Goal: Task Accomplishment & Management: Use online tool/utility

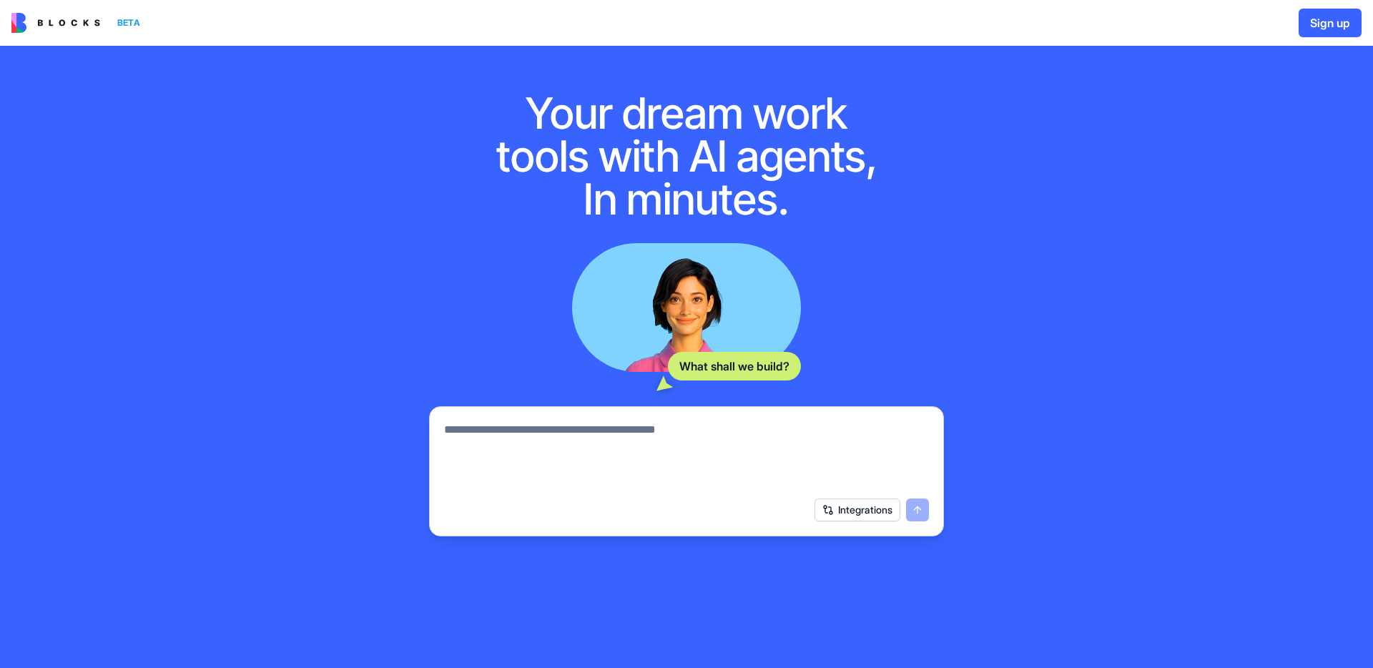
click at [77, 23] on img at bounding box center [55, 23] width 89 height 20
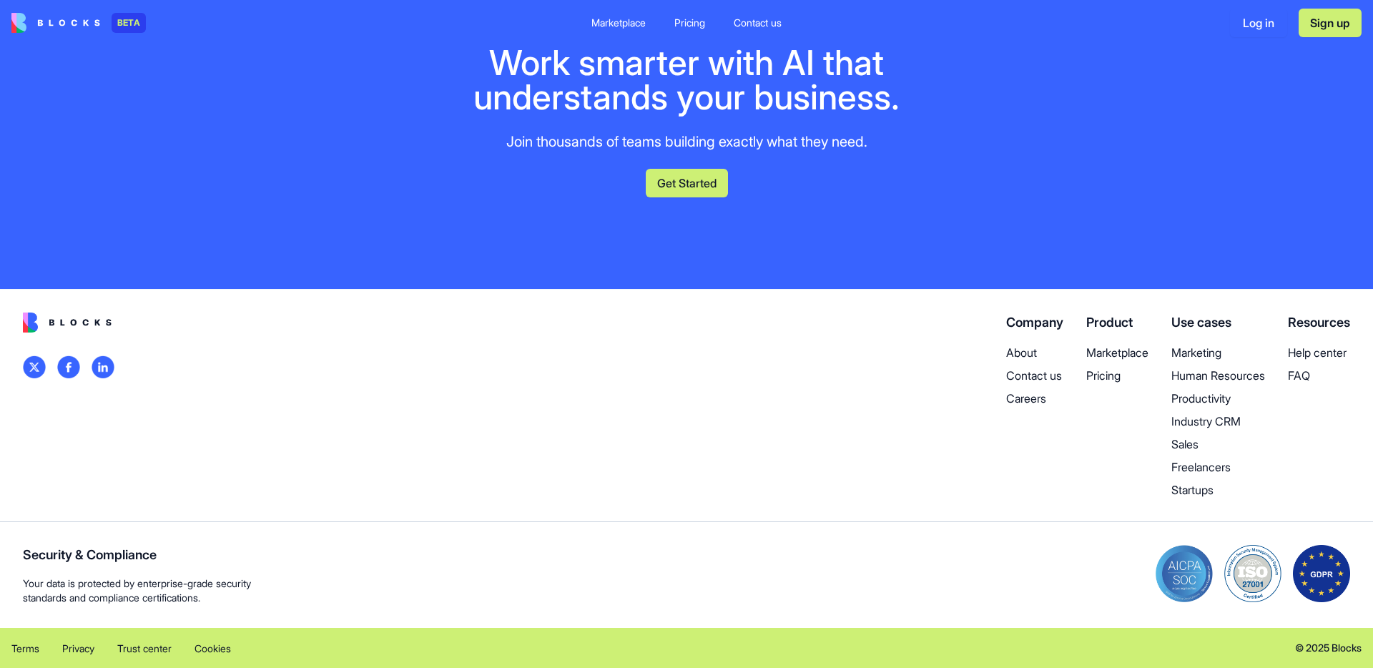
scroll to position [6558, 0]
click at [1092, 376] on p "Pricing" at bounding box center [1117, 375] width 62 height 17
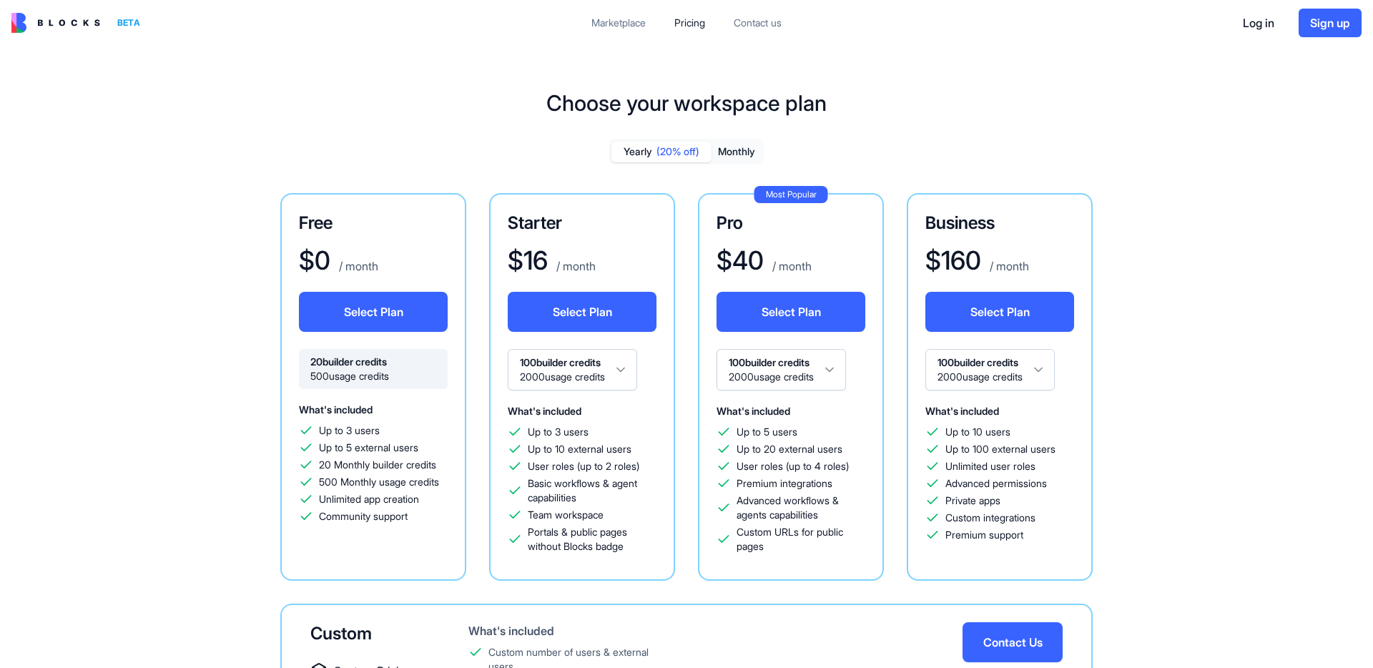
scroll to position [552, 0]
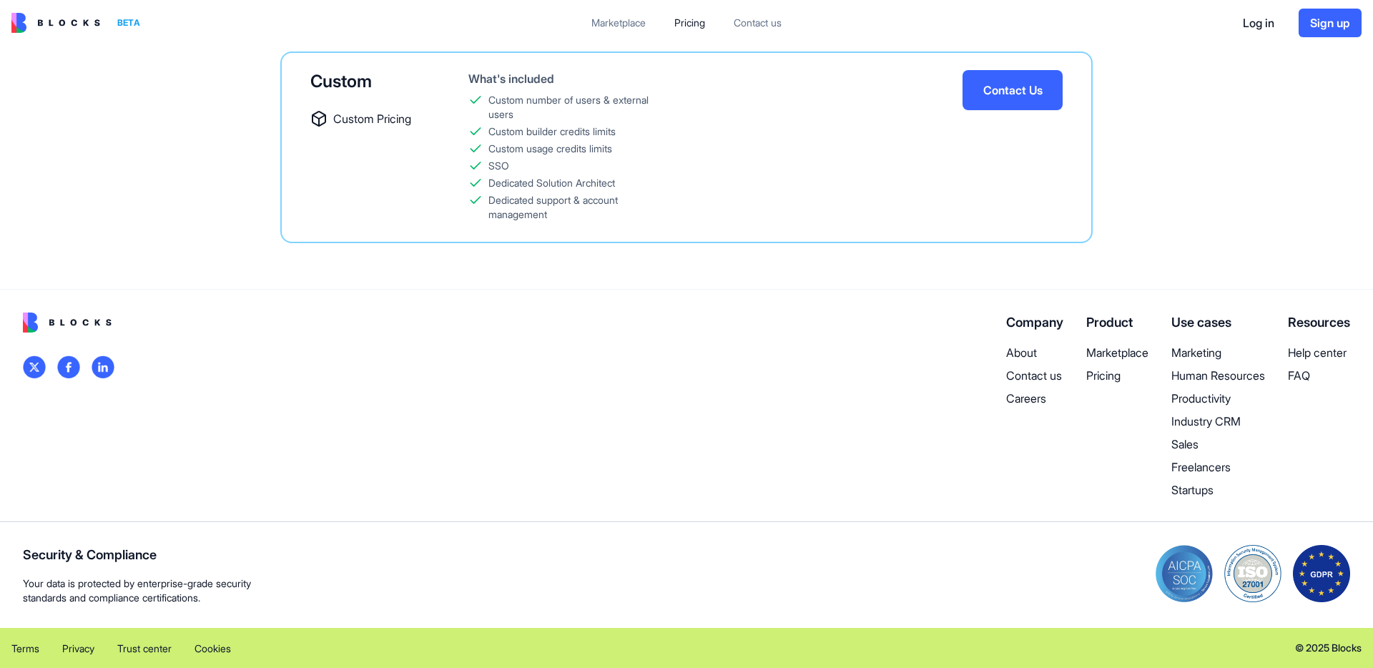
click at [1183, 352] on p "Marketing" at bounding box center [1218, 352] width 94 height 17
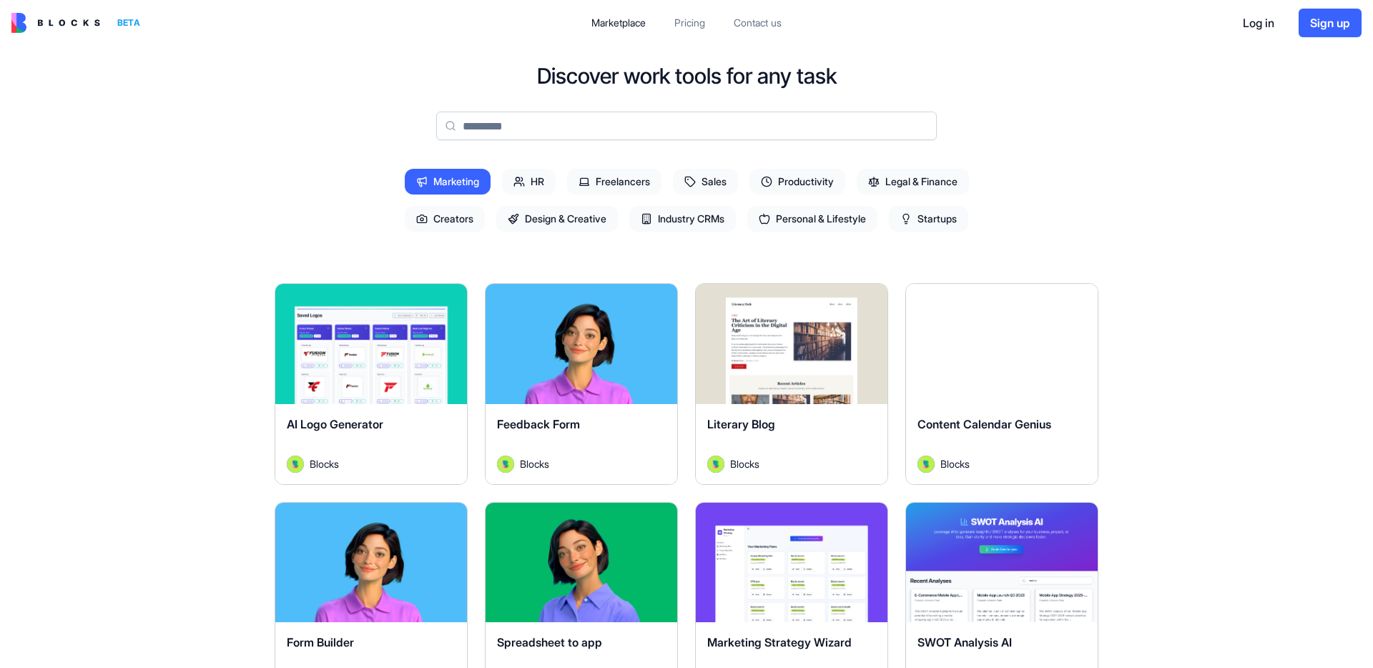
click at [676, 226] on span "Industry CRMs" at bounding box center [682, 219] width 107 height 26
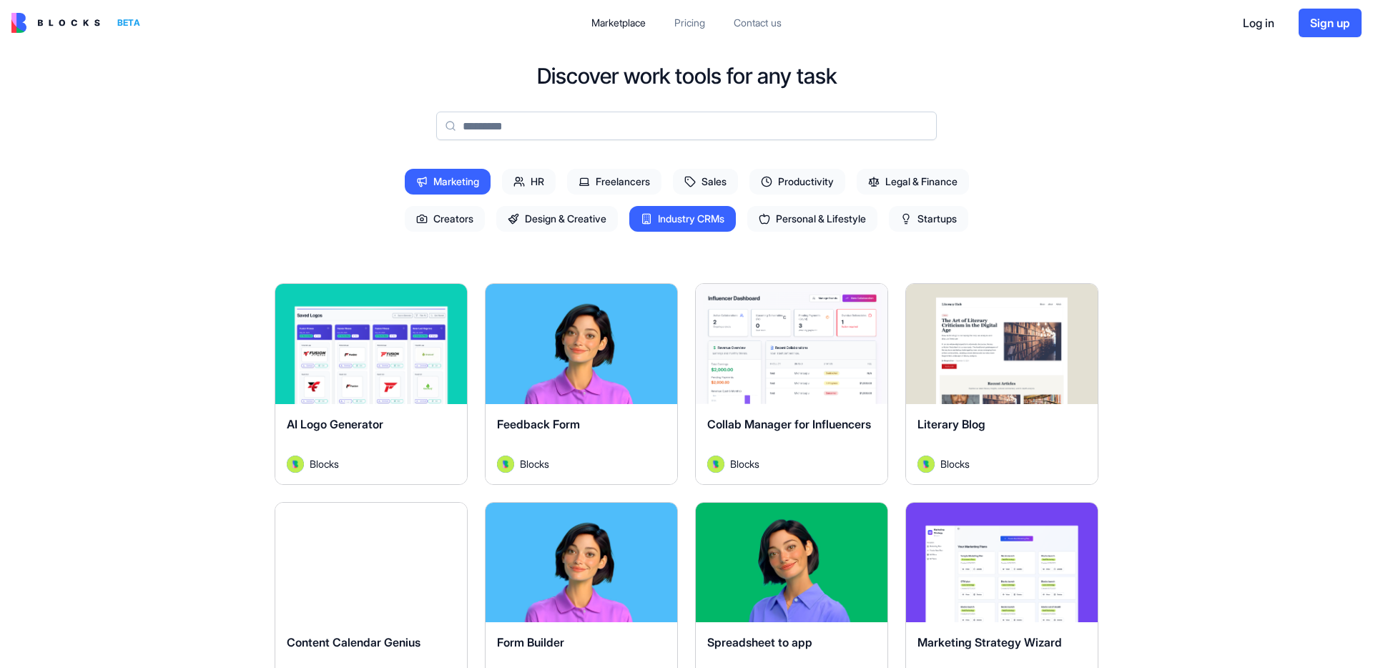
click at [511, 127] on input at bounding box center [686, 126] width 501 height 29
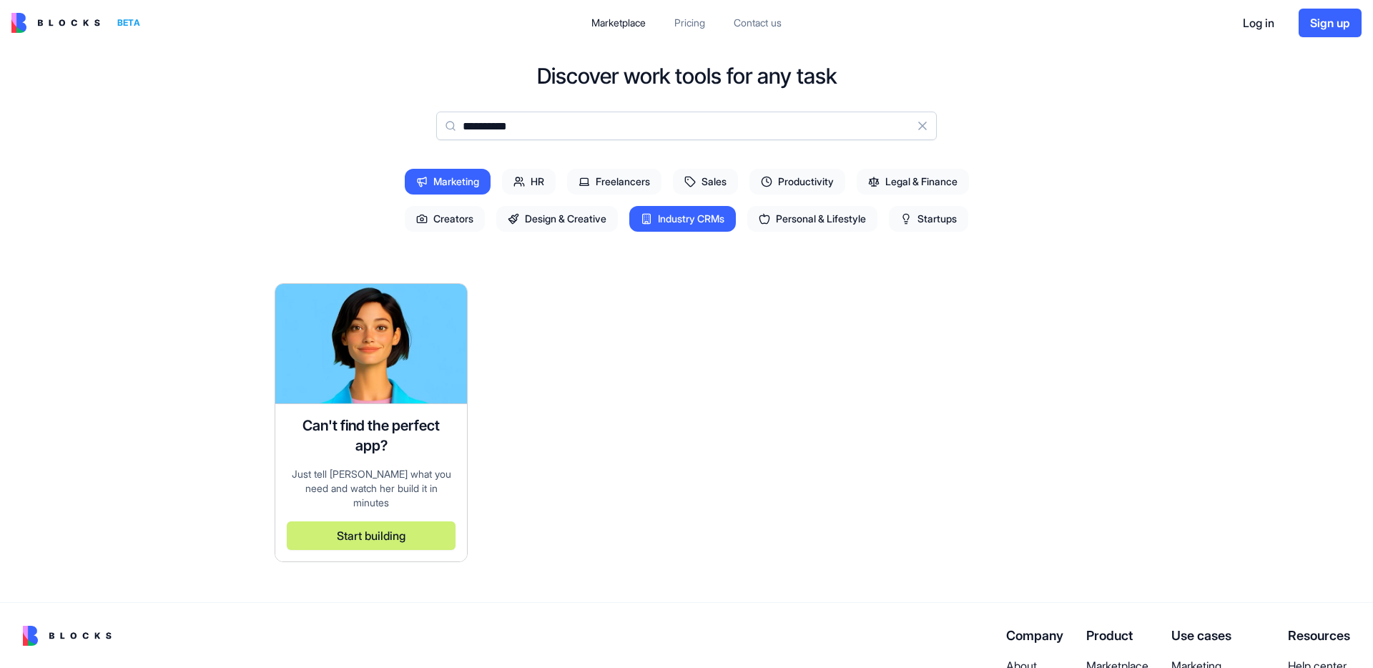
type input "*"
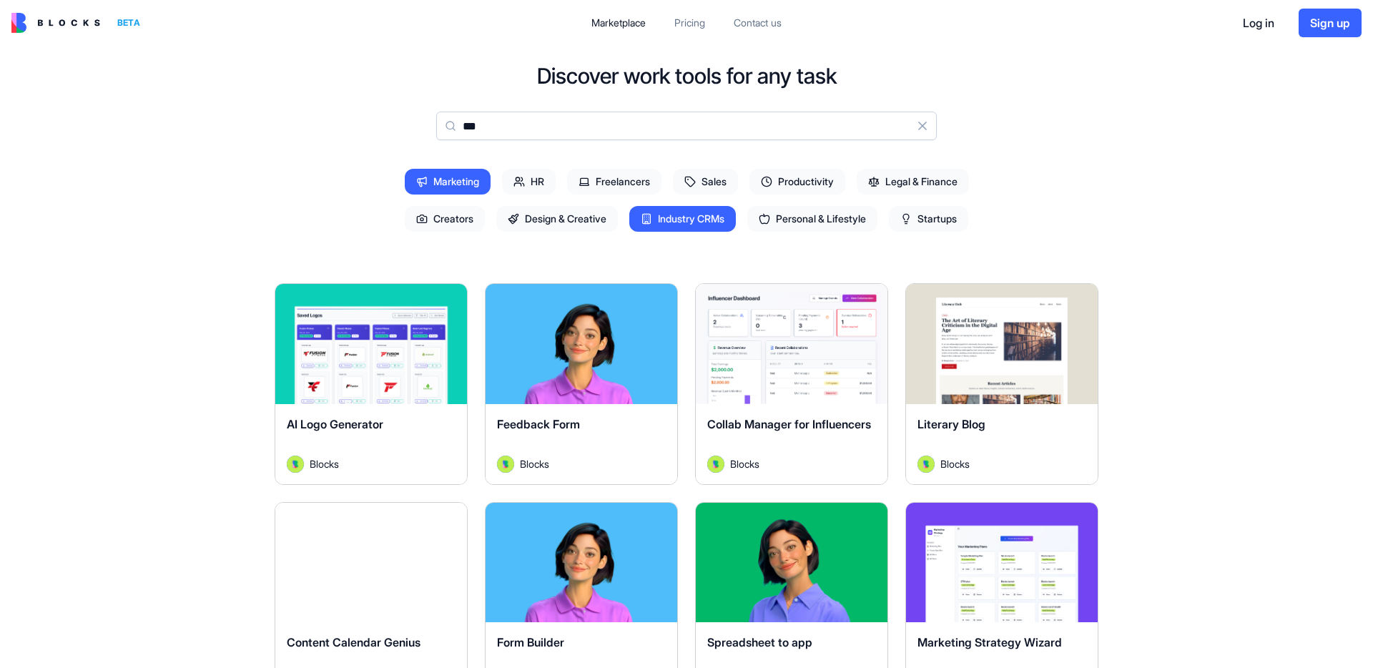
type input "****"
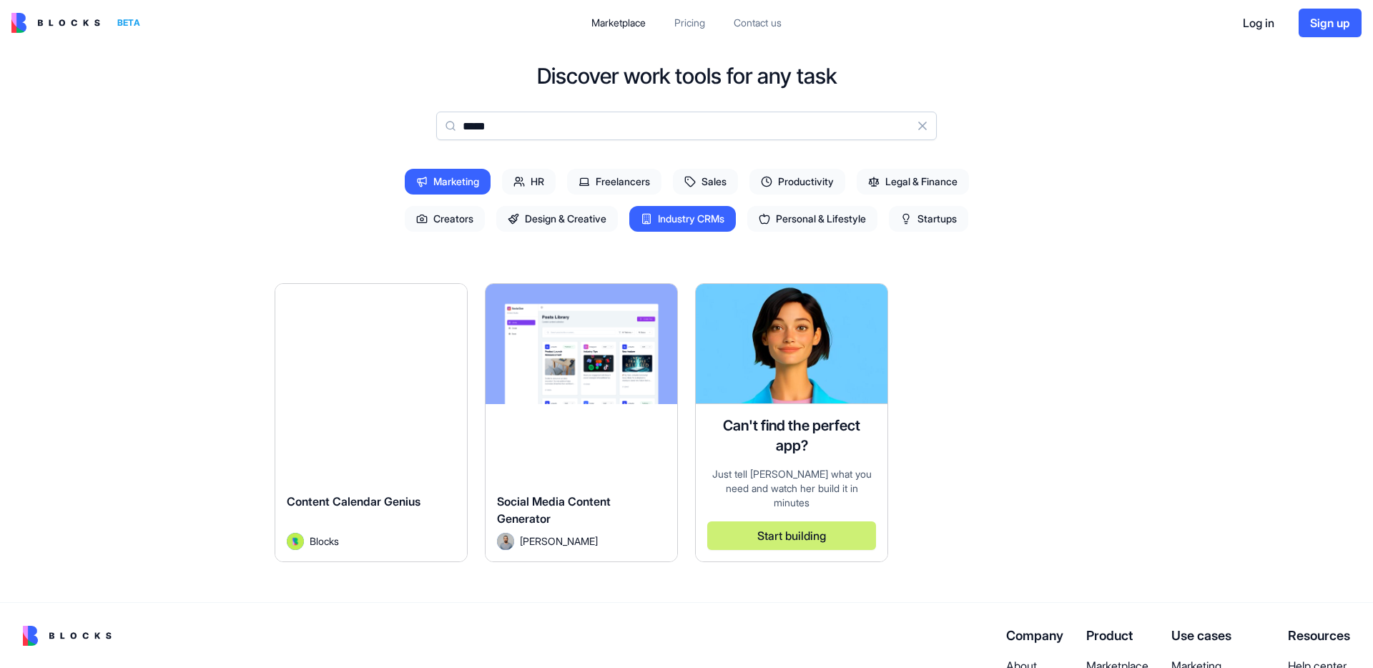
type input "*****"
click at [603, 357] on button "Explore" at bounding box center [581, 344] width 107 height 29
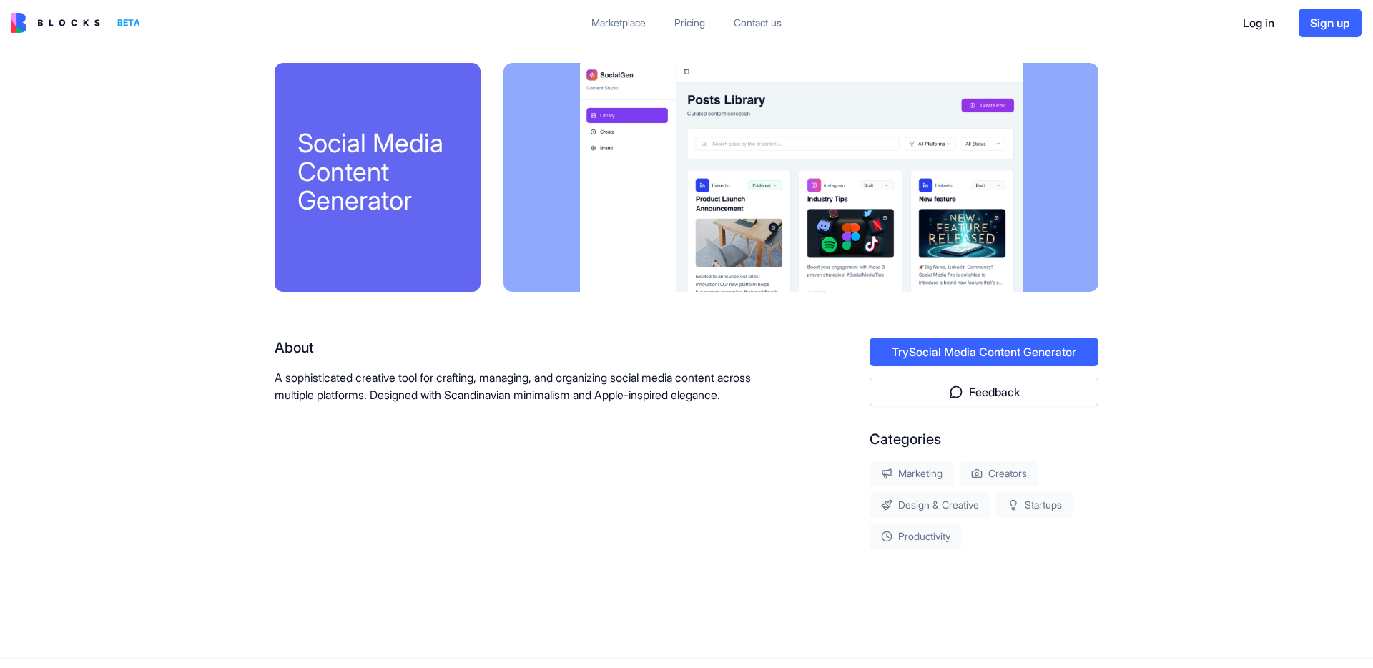
click at [724, 235] on div at bounding box center [800, 177] width 595 height 229
click at [912, 365] on button "Try Social Media Content Generator" at bounding box center [983, 351] width 229 height 29
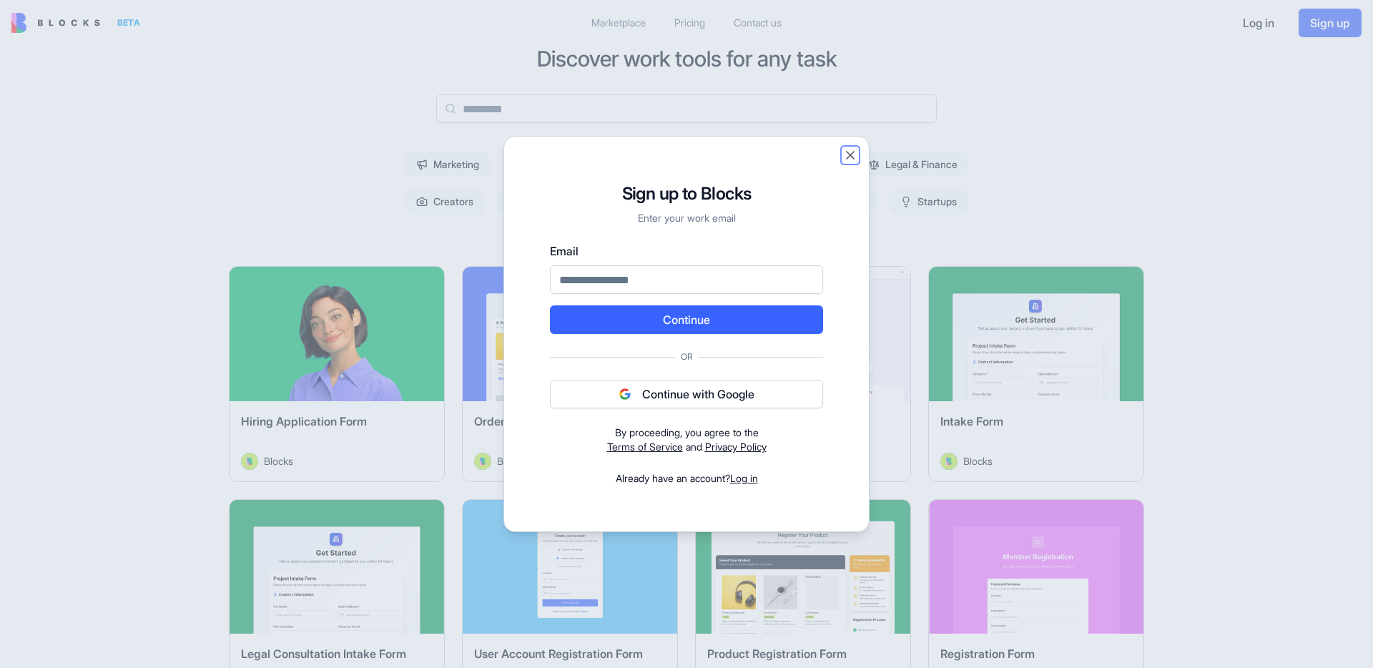
click at [854, 154] on button "Close" at bounding box center [850, 155] width 14 height 14
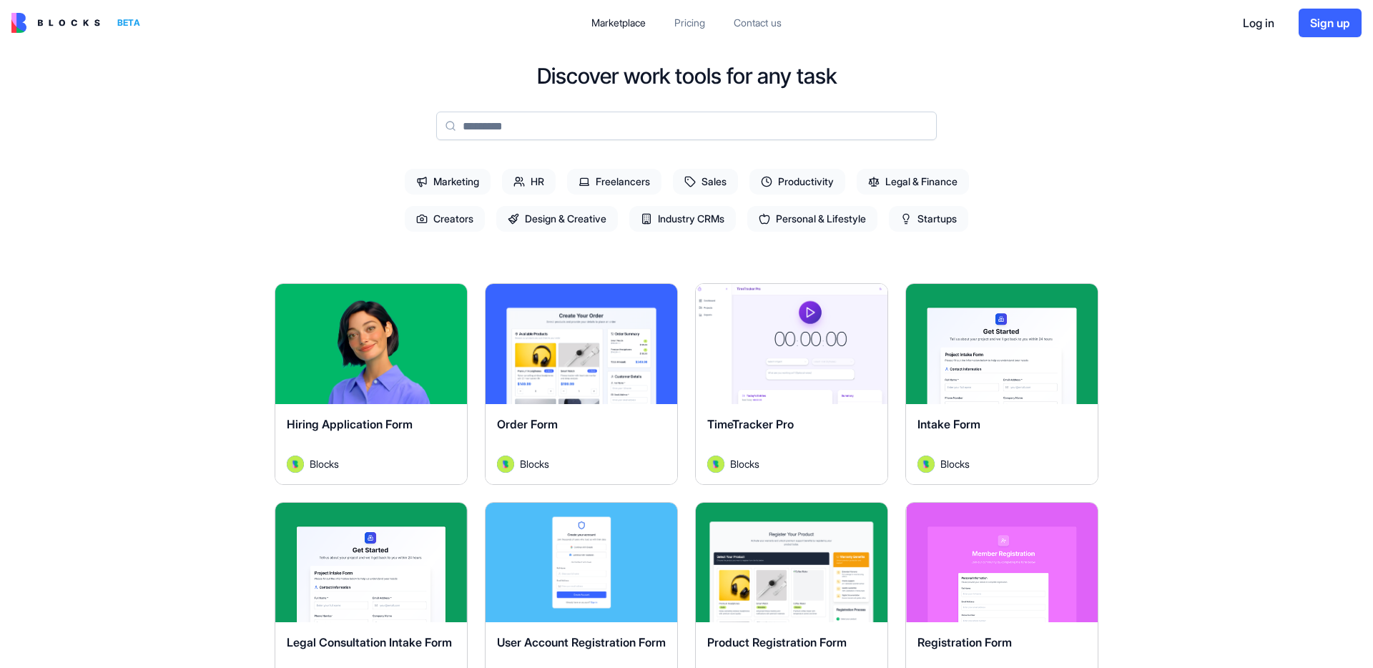
click at [578, 214] on span "Design & Creative" at bounding box center [557, 219] width 122 height 26
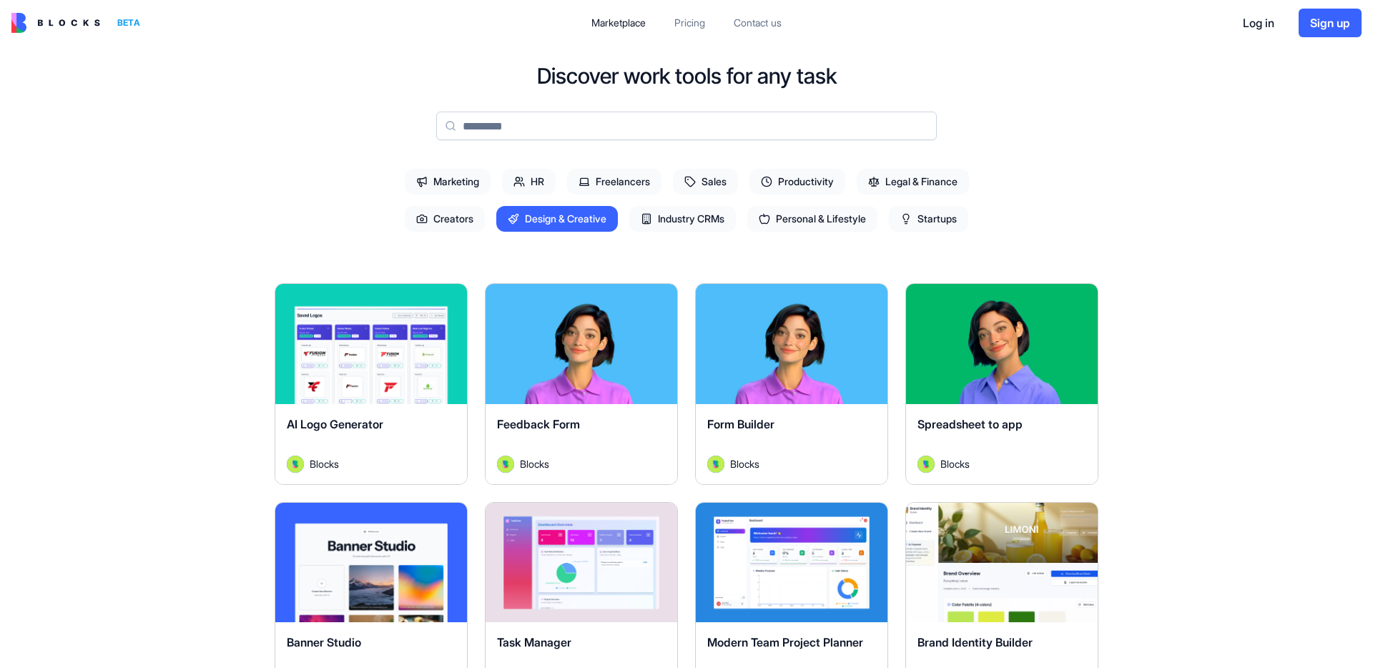
click at [453, 189] on span "Marketing" at bounding box center [448, 182] width 86 height 26
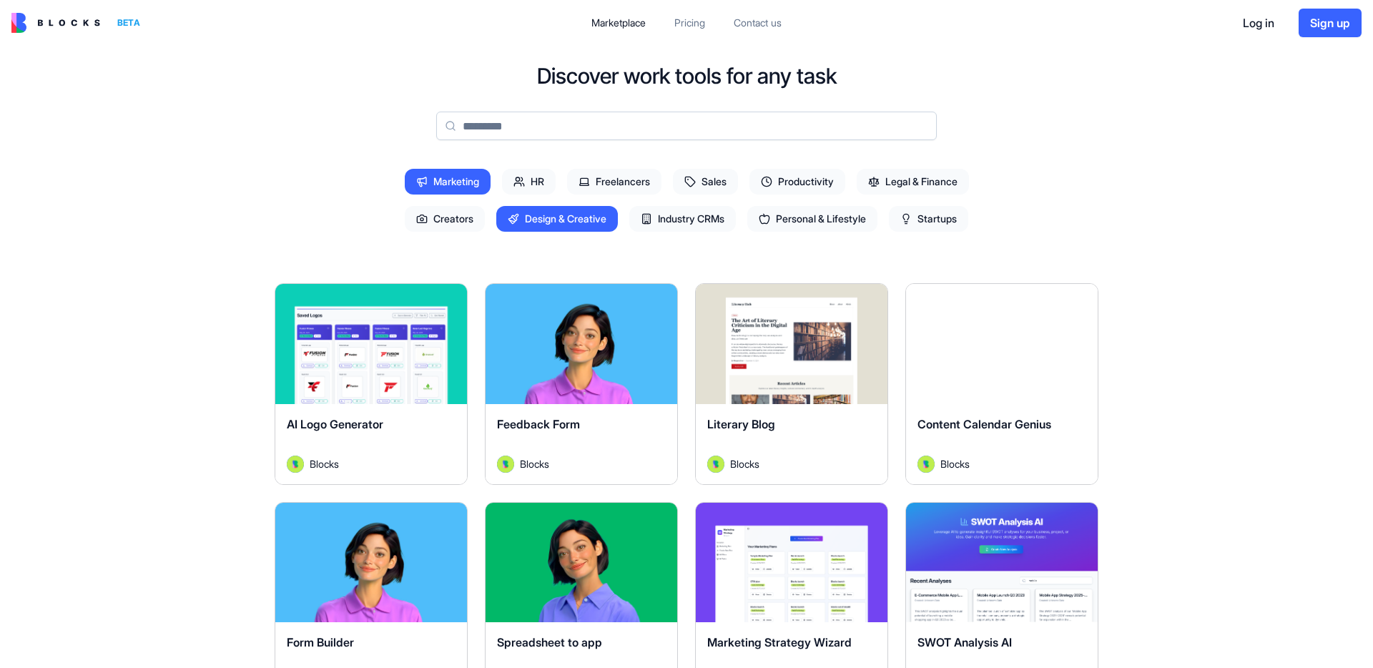
click at [456, 187] on span "Marketing" at bounding box center [448, 182] width 86 height 26
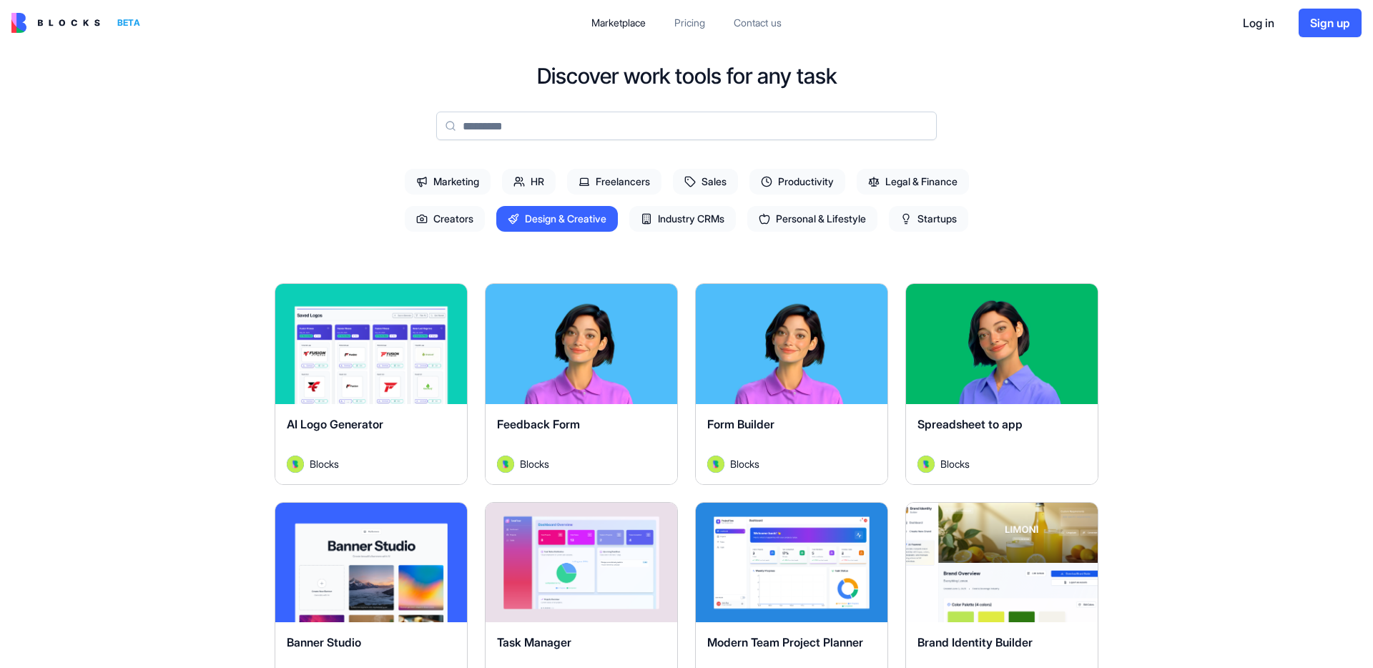
drag, startPoint x: 540, startPoint y: 214, endPoint x: 551, endPoint y: 168, distance: 47.0
click at [539, 214] on span "Design & Creative" at bounding box center [557, 219] width 122 height 26
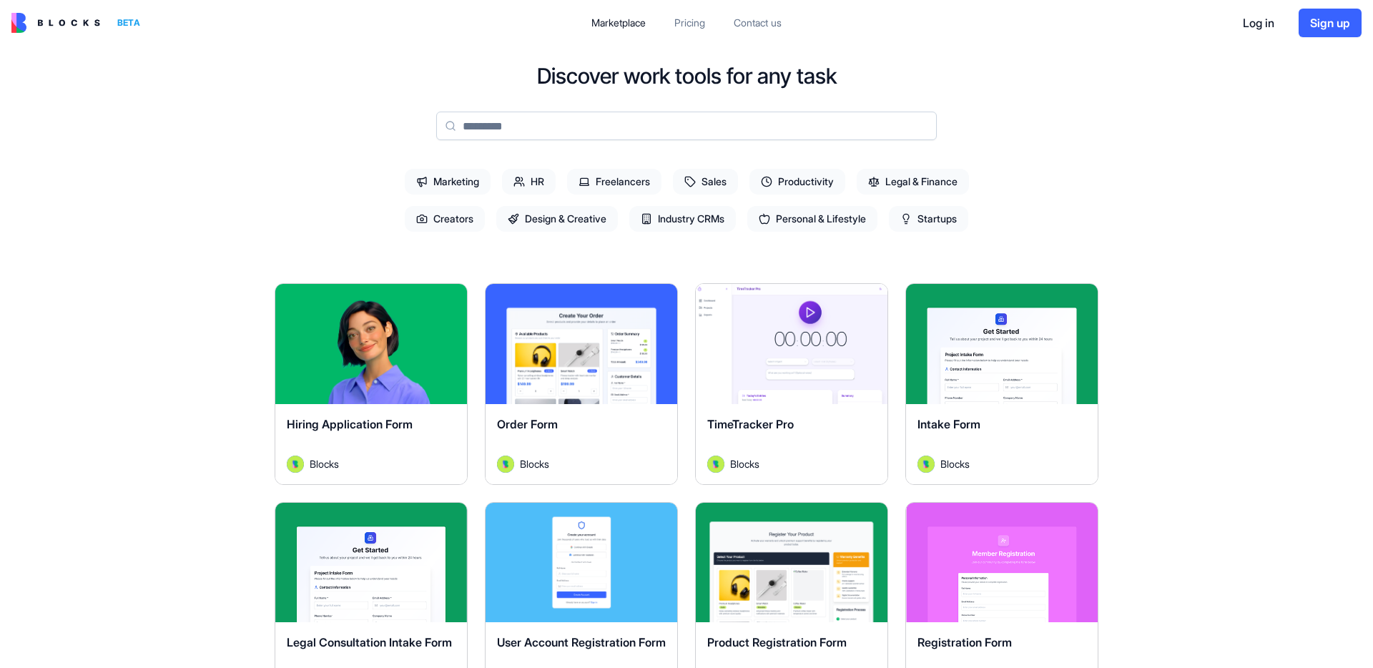
click at [541, 127] on input at bounding box center [686, 126] width 501 height 29
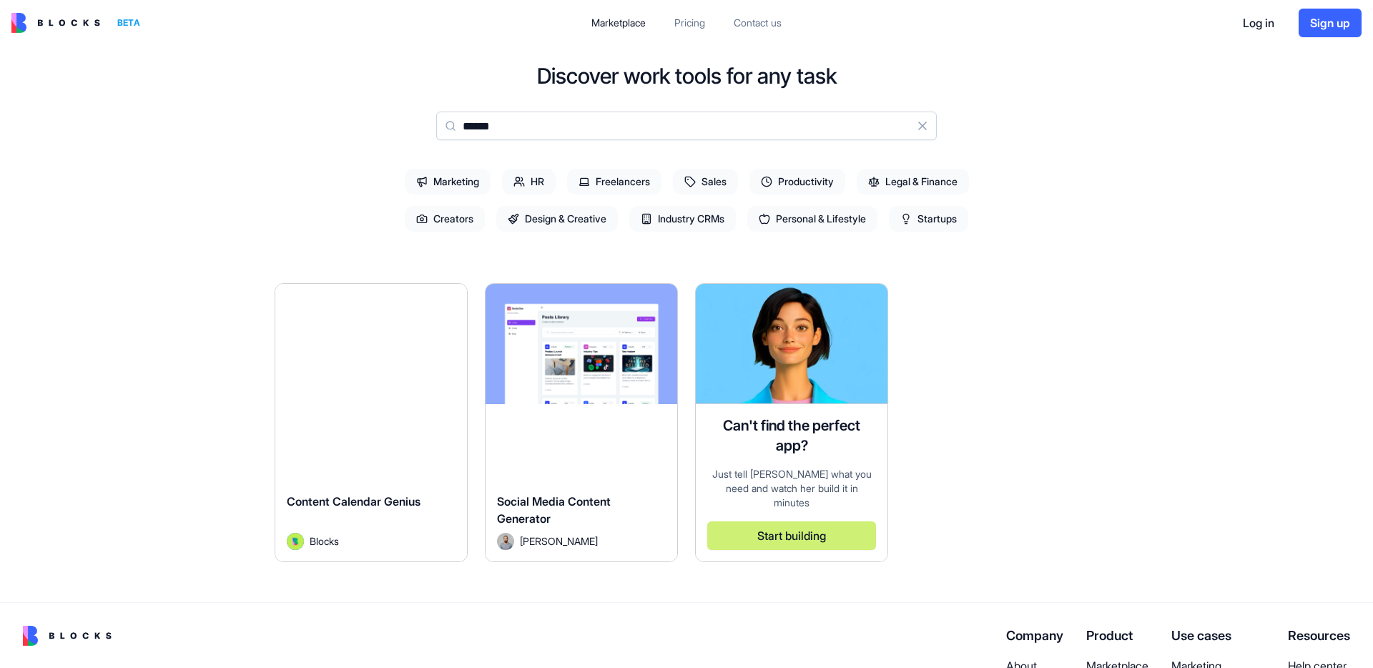
type input "******"
click at [584, 302] on div "Explore" at bounding box center [581, 344] width 192 height 120
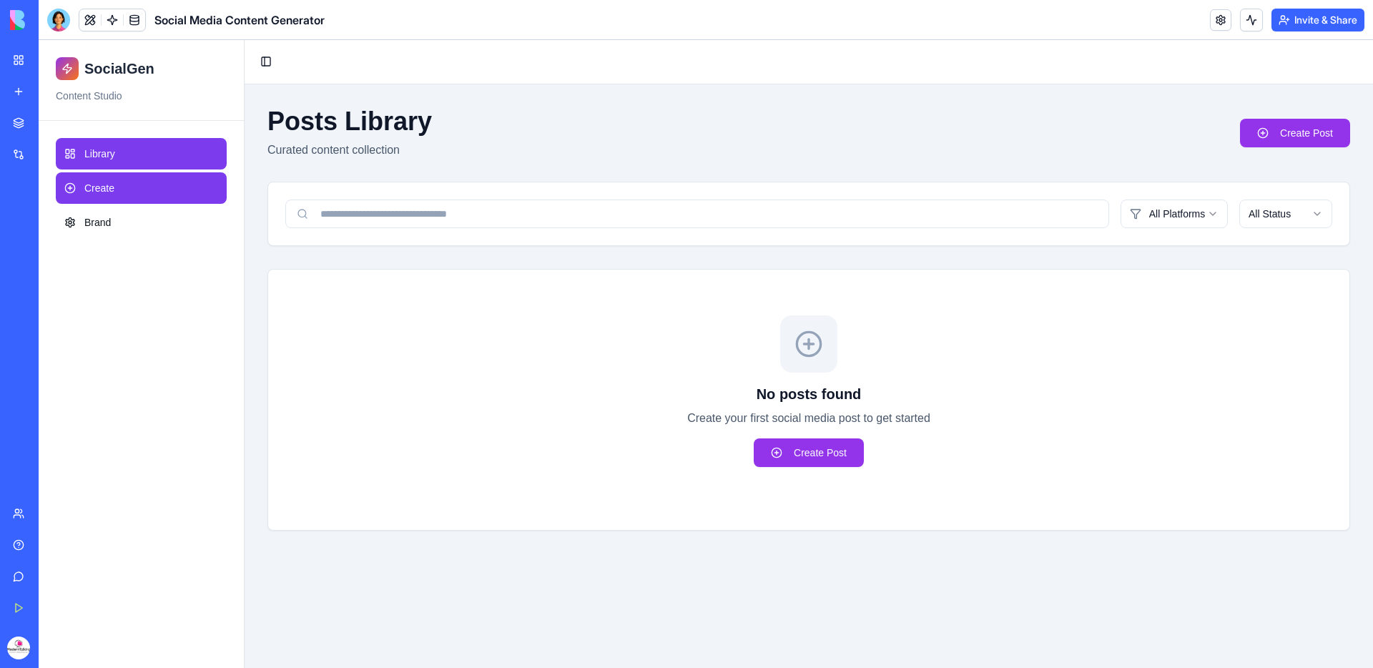
click at [98, 194] on span "Create" at bounding box center [99, 188] width 30 height 14
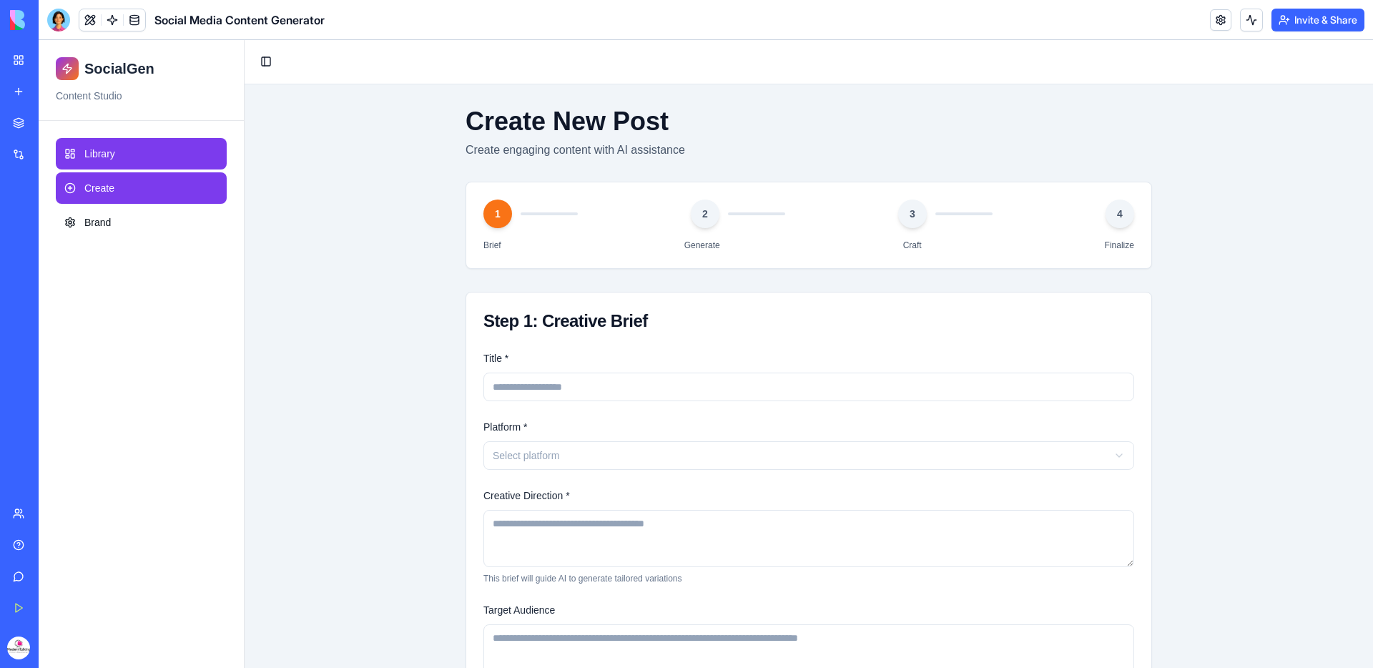
click at [128, 160] on link "Library" at bounding box center [141, 153] width 171 height 31
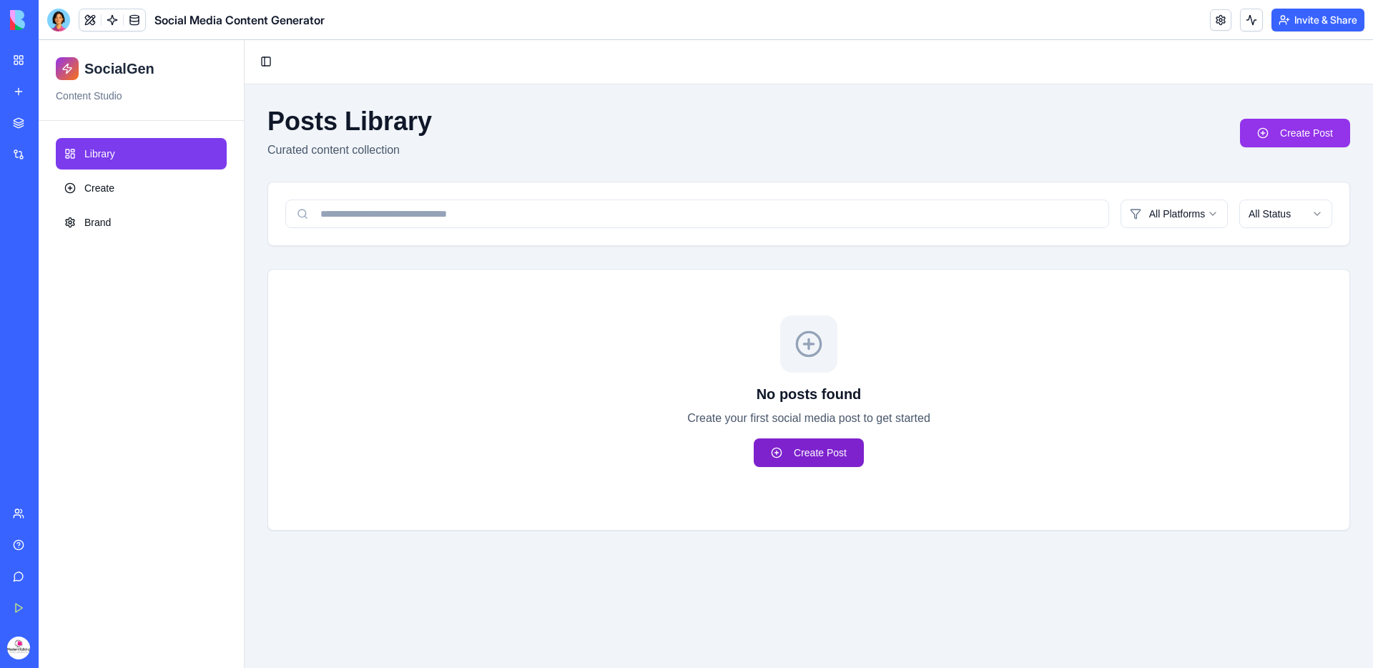
click at [850, 451] on link "Create Post" at bounding box center [809, 452] width 110 height 29
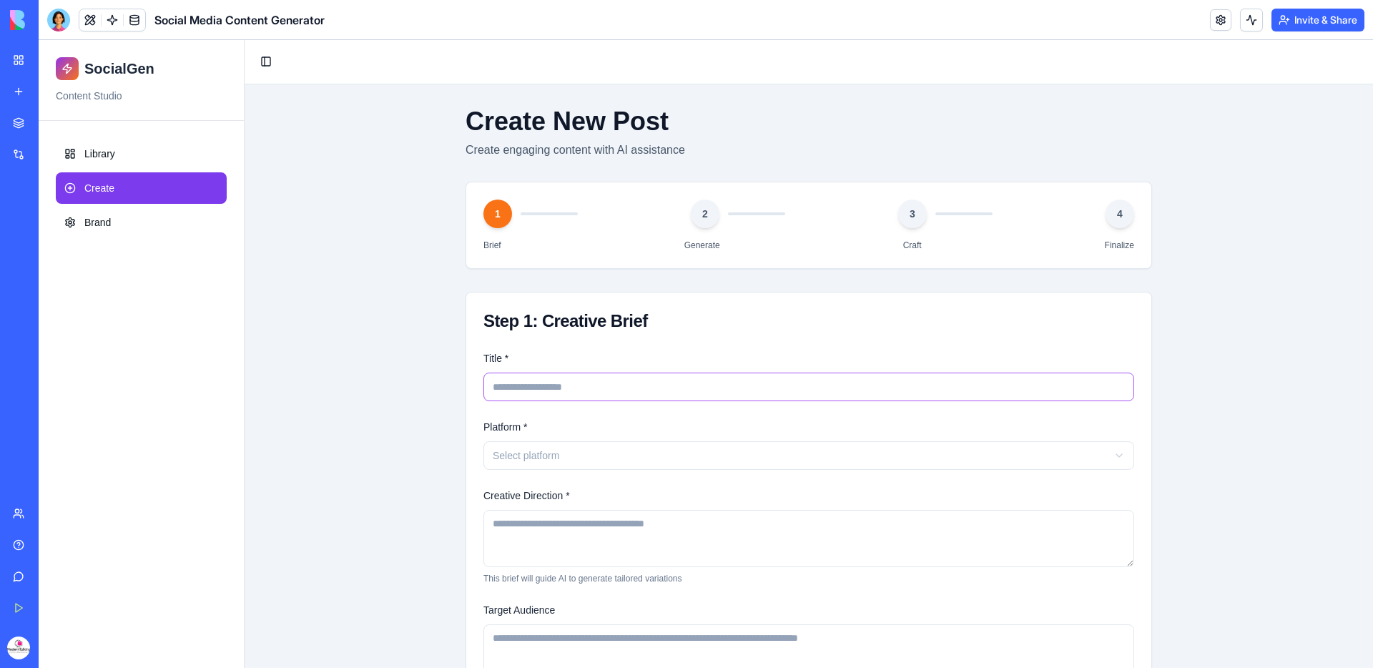
click at [661, 382] on input "Title *" at bounding box center [808, 387] width 651 height 29
type input "*****"
click at [690, 461] on html "SocialGen Content Studio Library Create Brand Toggle Sidebar Create New Post Cr…" at bounding box center [706, 409] width 1334 height 739
click at [644, 524] on textarea "Creative Direction *" at bounding box center [808, 538] width 651 height 57
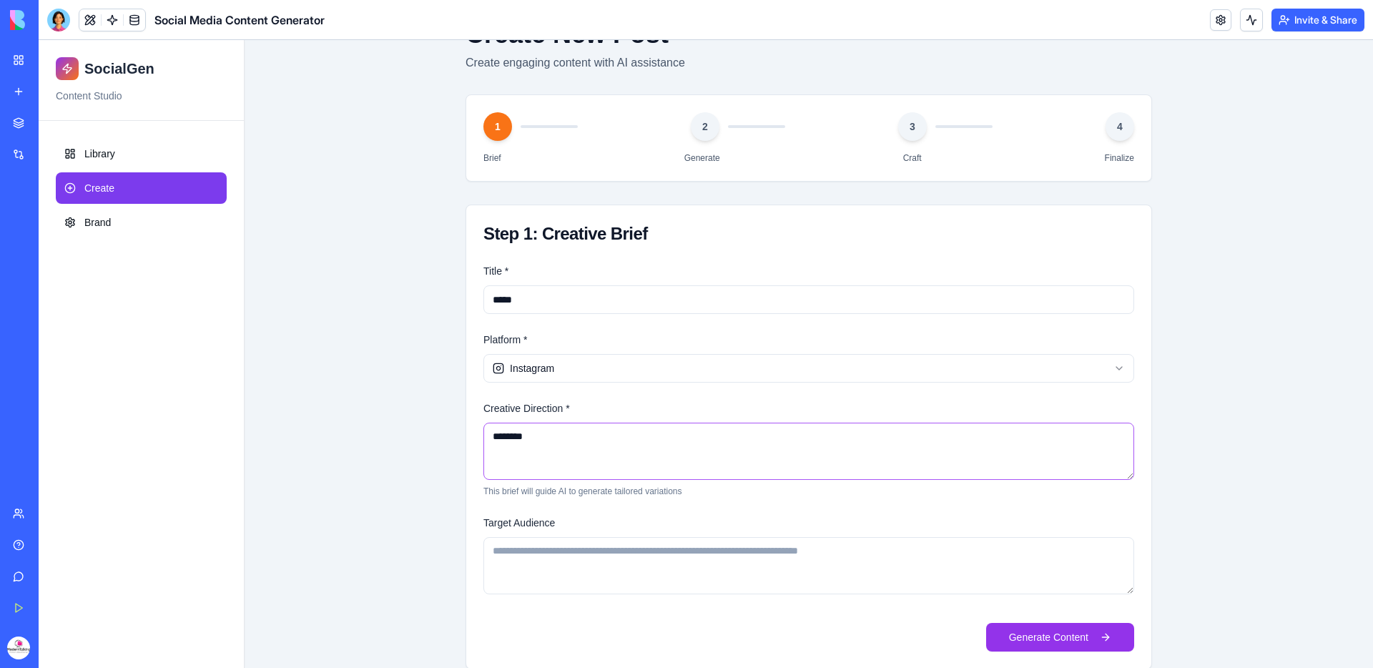
scroll to position [112, 0]
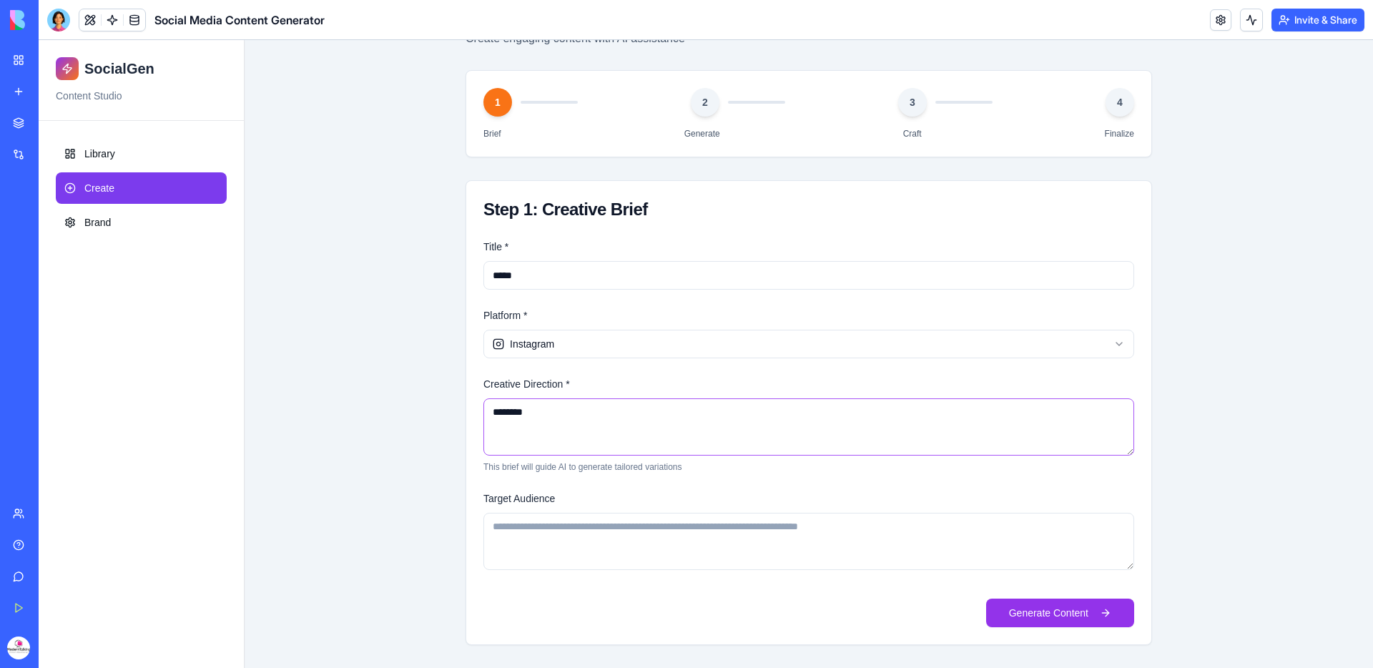
type textarea "********"
drag, startPoint x: 652, startPoint y: 522, endPoint x: 660, endPoint y: 525, distance: 8.4
click at [652, 522] on textarea "Target Audience" at bounding box center [808, 541] width 651 height 57
type textarea "***"
click at [1010, 616] on button "Generate Content" at bounding box center [1060, 612] width 148 height 29
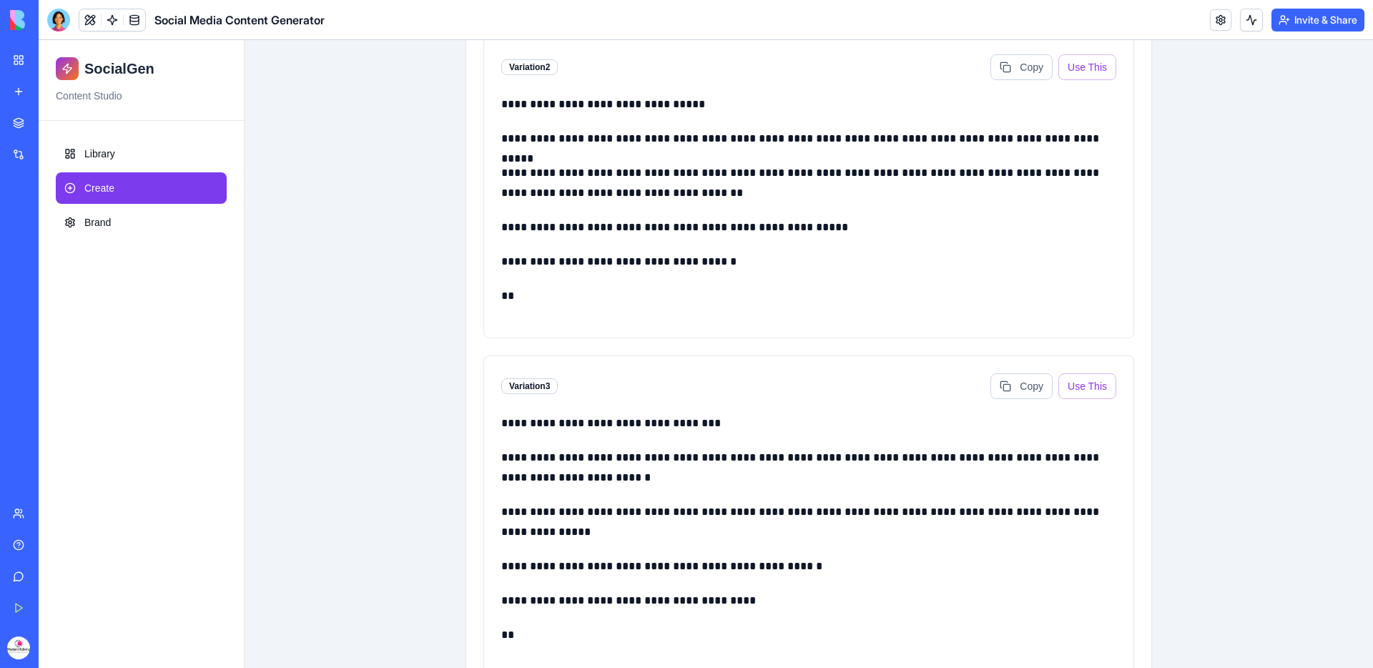
scroll to position [490, 0]
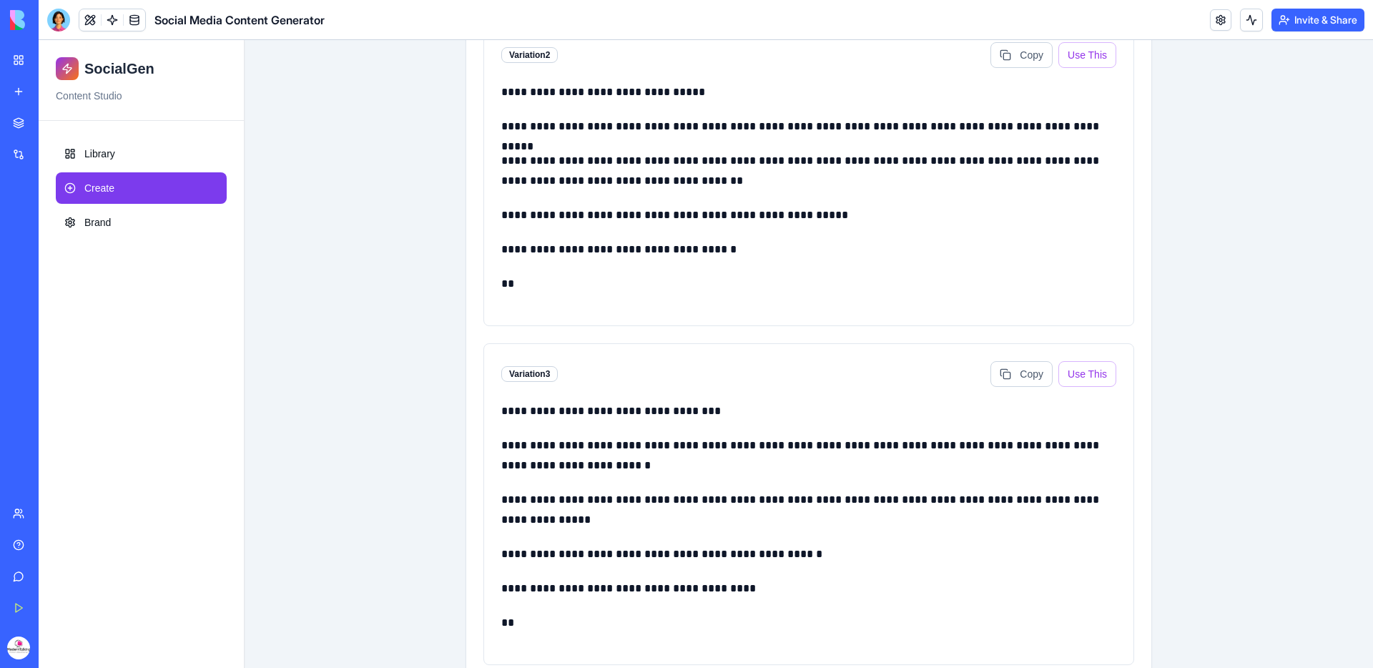
click at [53, 124] on div "Marketplace" at bounding box center [43, 123] width 19 height 14
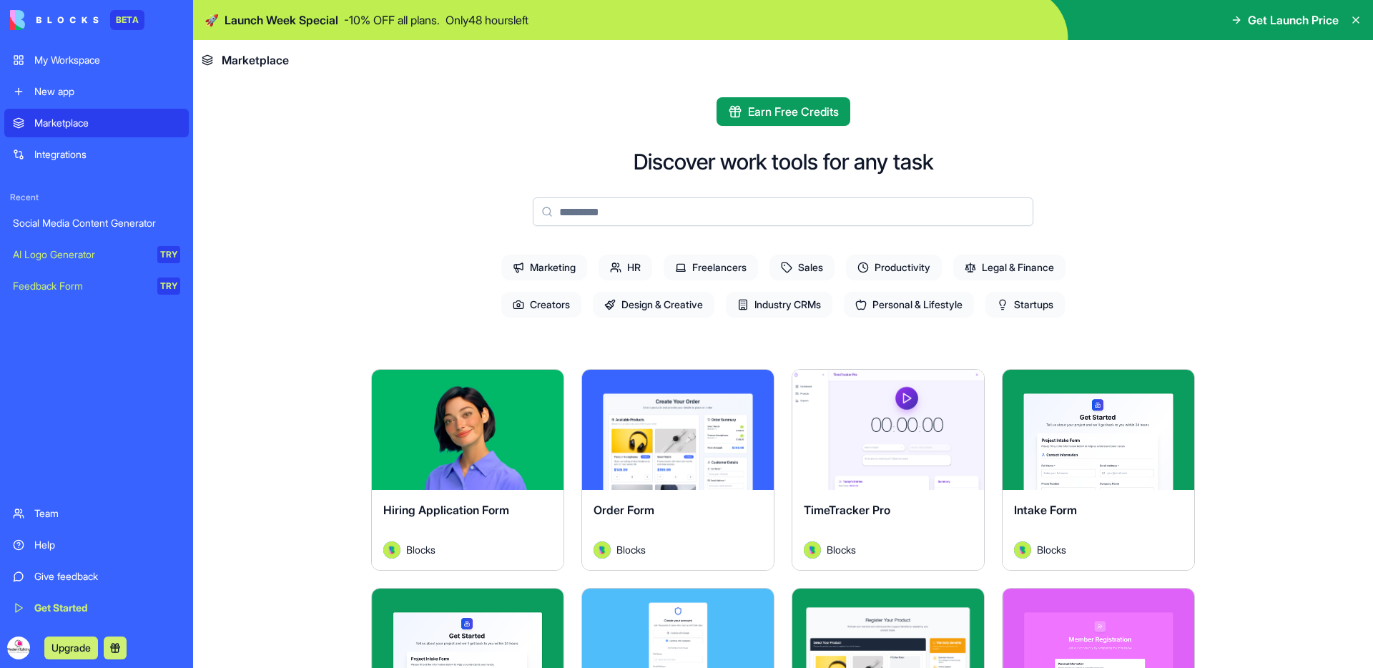
click at [702, 212] on input at bounding box center [783, 211] width 501 height 29
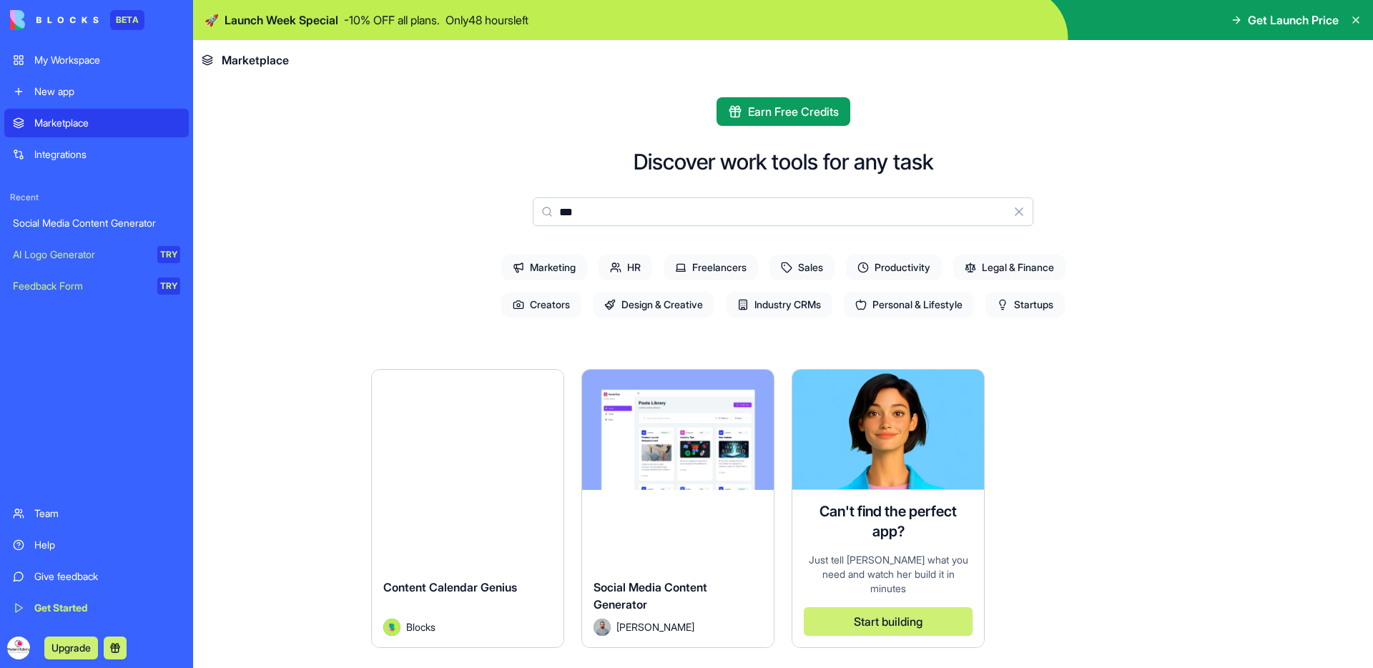
type input "****"
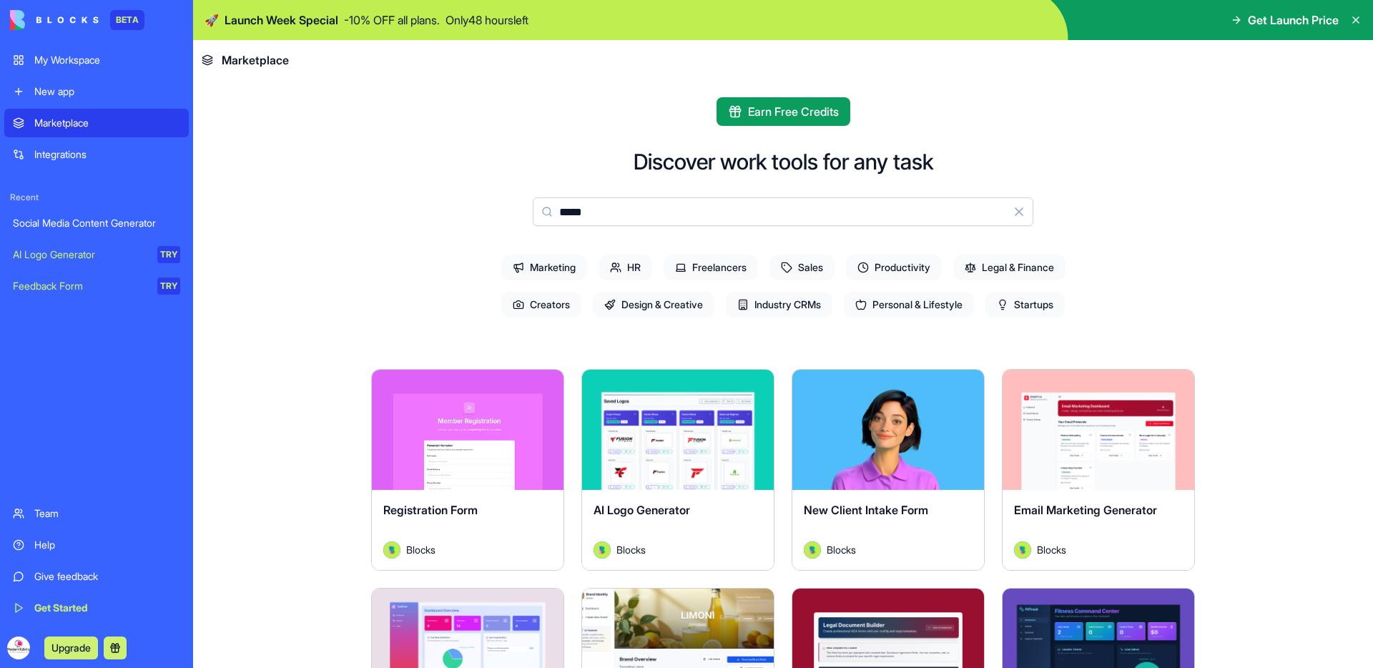
type input "******"
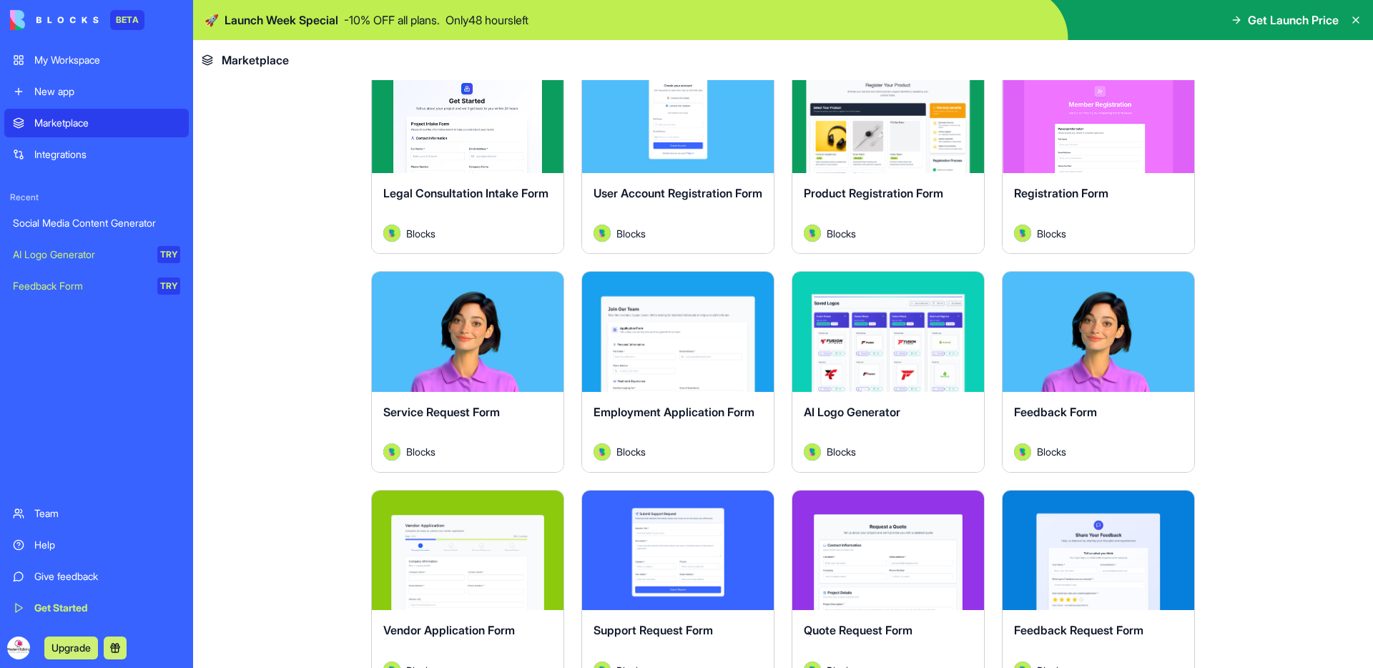
scroll to position [44, 0]
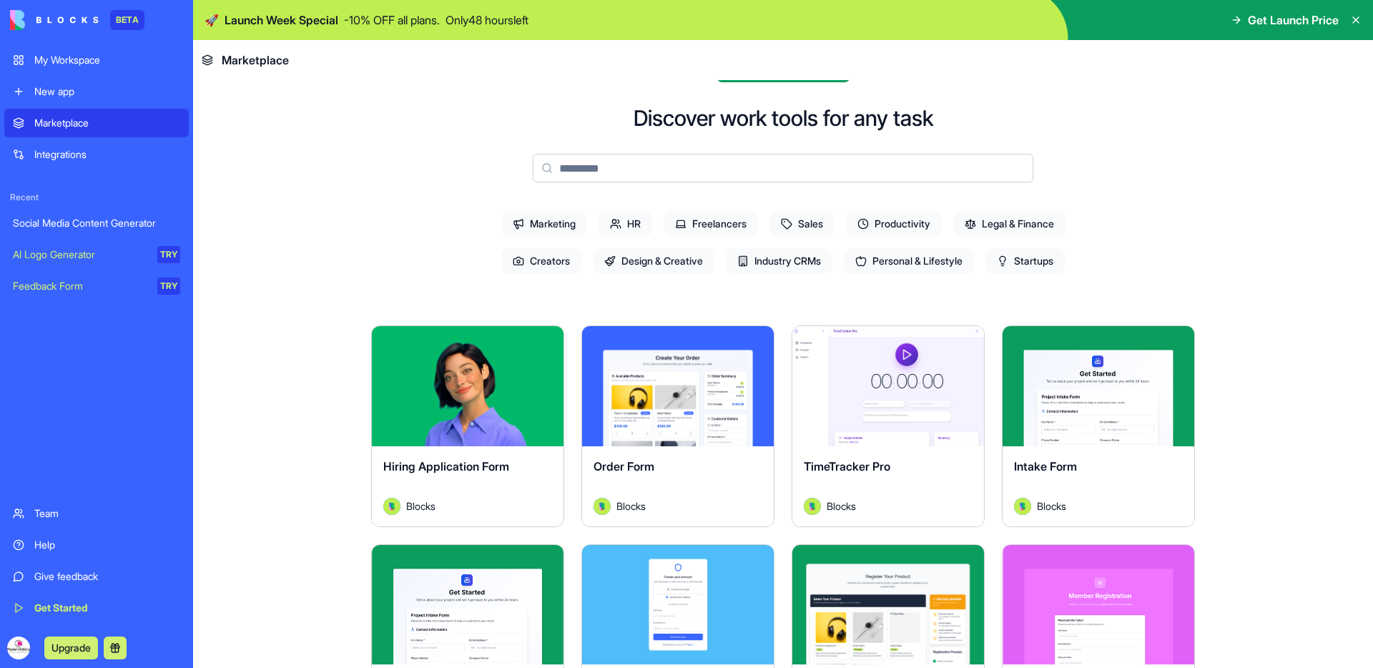
click at [693, 222] on span "Freelancers" at bounding box center [711, 224] width 94 height 26
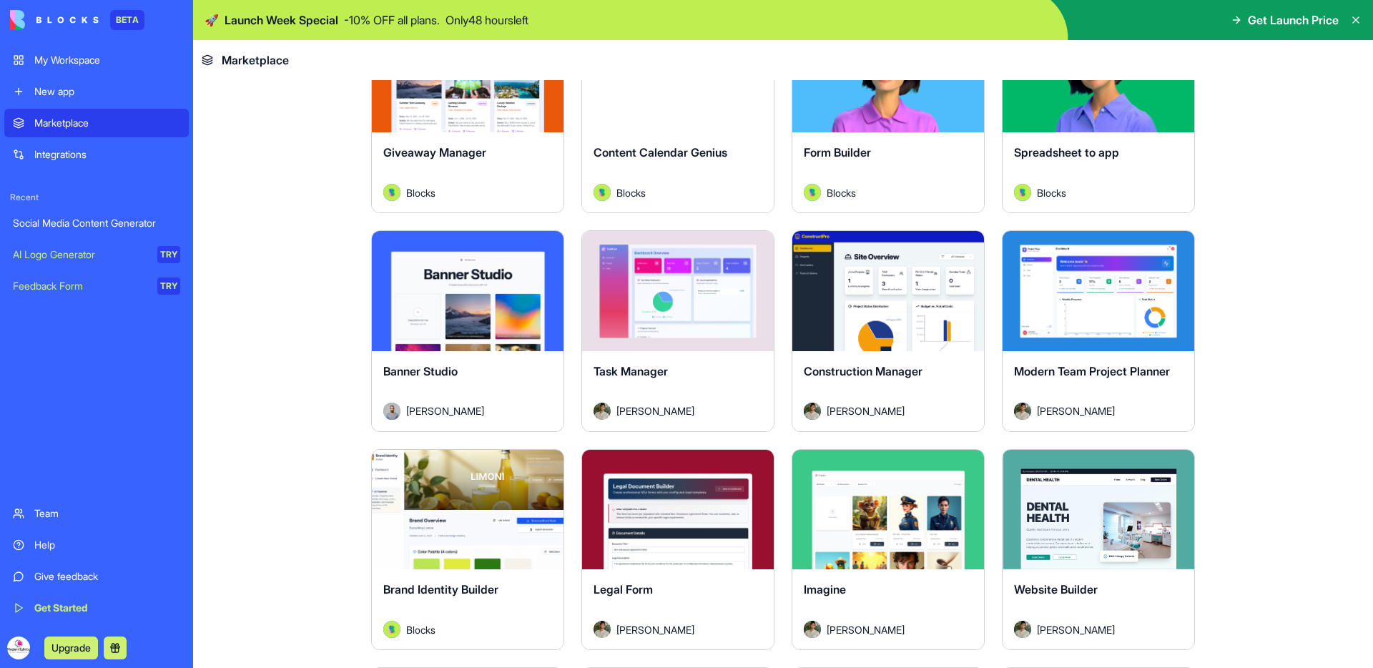
scroll to position [593, 0]
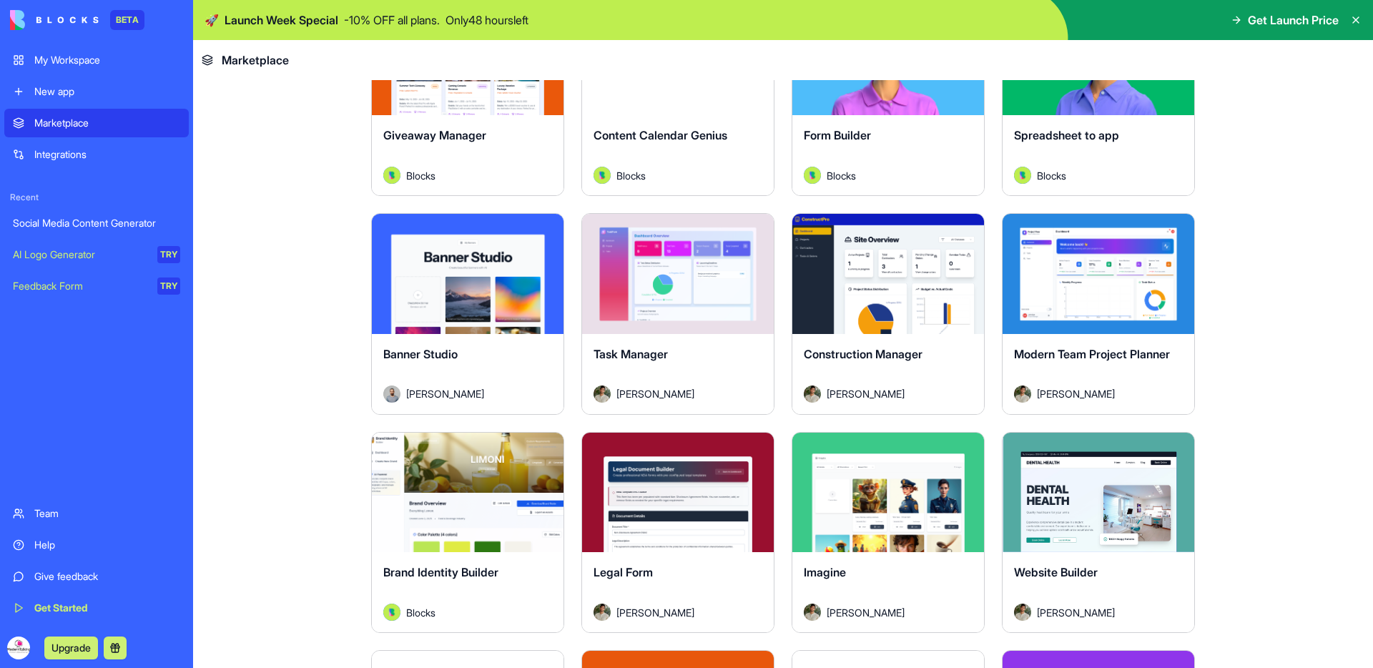
click at [686, 267] on button "Explore" at bounding box center [677, 274] width 107 height 29
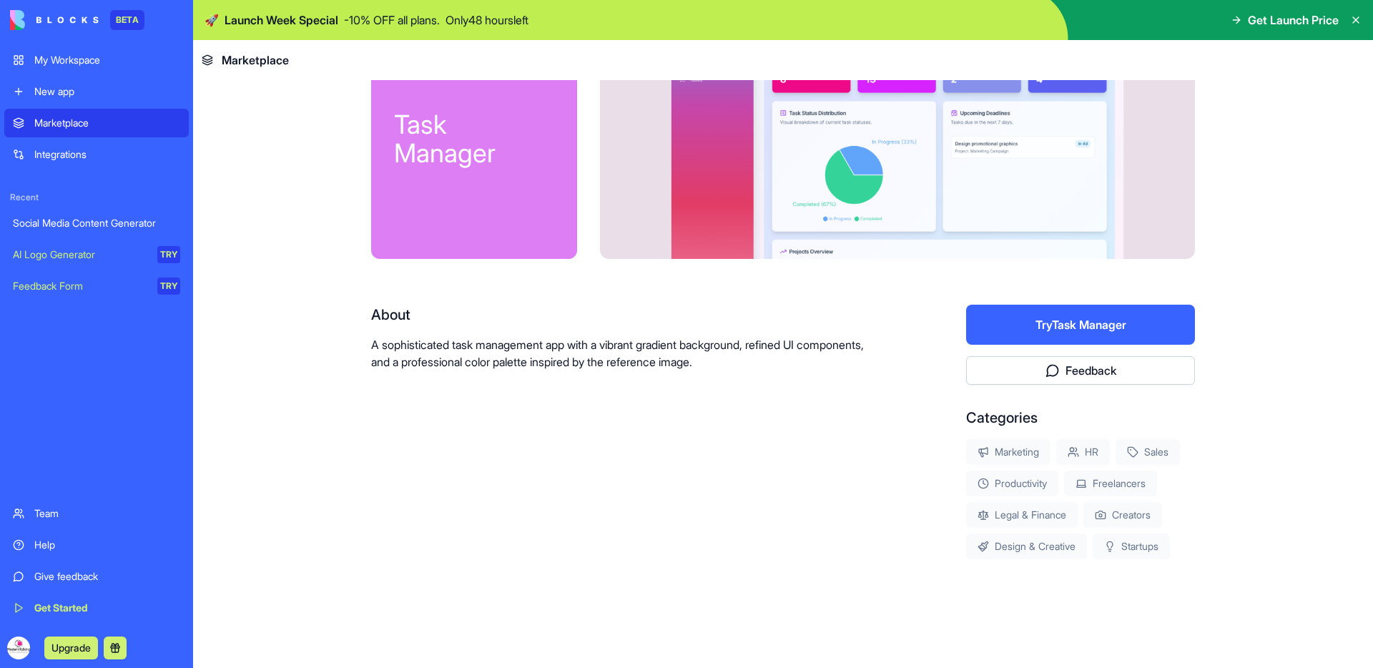
click at [1015, 309] on button "Try Task Manager" at bounding box center [1080, 325] width 229 height 40
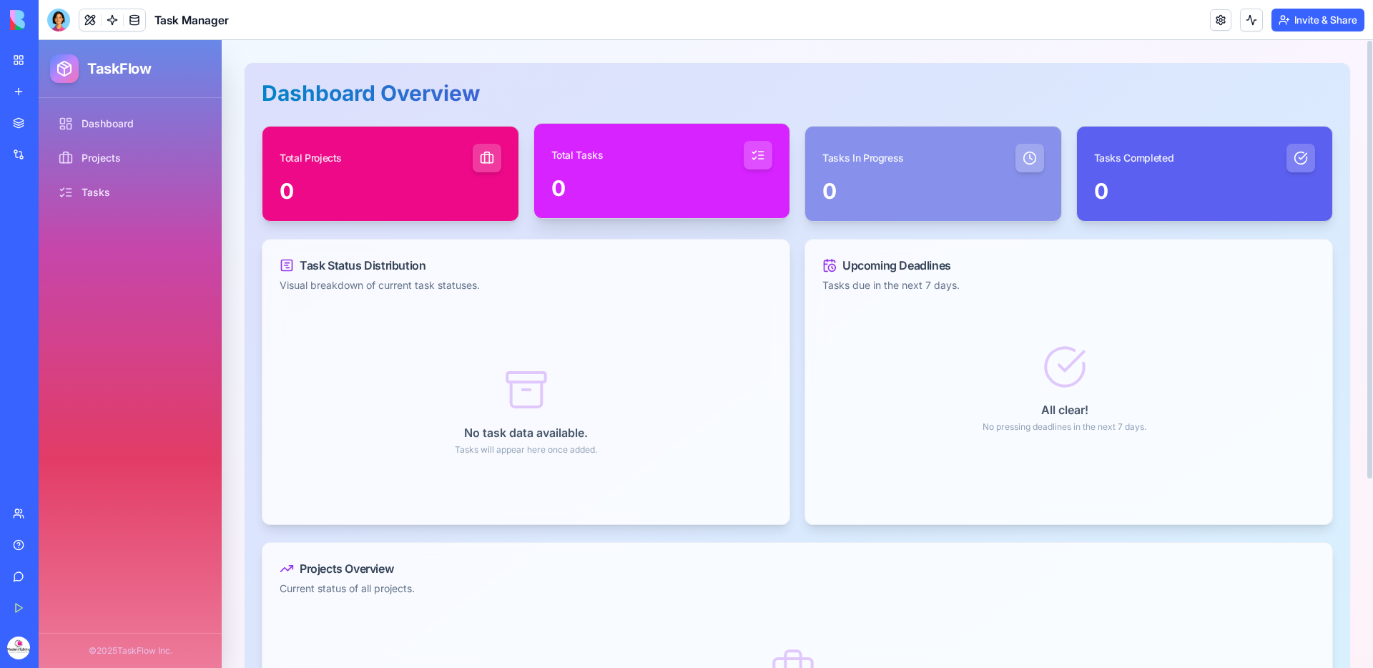
click at [610, 192] on div "0" at bounding box center [662, 188] width 222 height 26
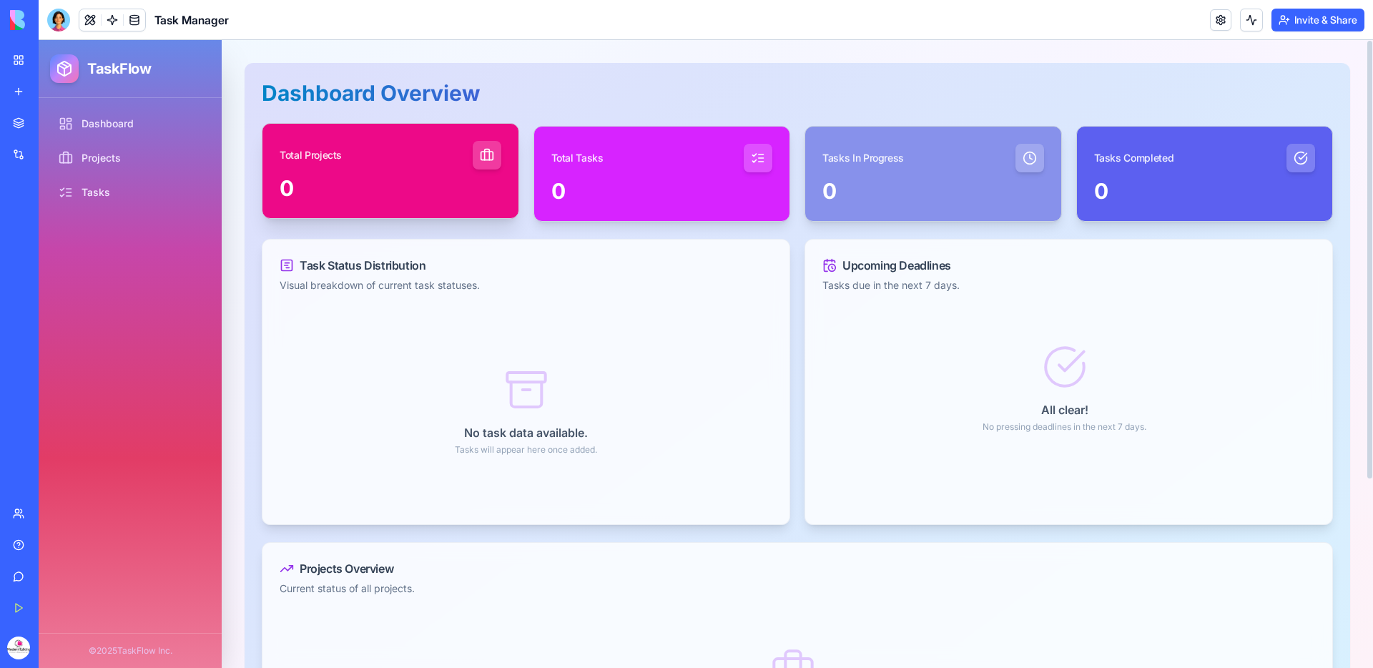
click at [335, 184] on div "0" at bounding box center [391, 188] width 222 height 26
click at [498, 159] on div at bounding box center [487, 155] width 29 height 29
click at [463, 339] on div "No task data available. Tasks will appear here once added." at bounding box center [526, 411] width 493 height 192
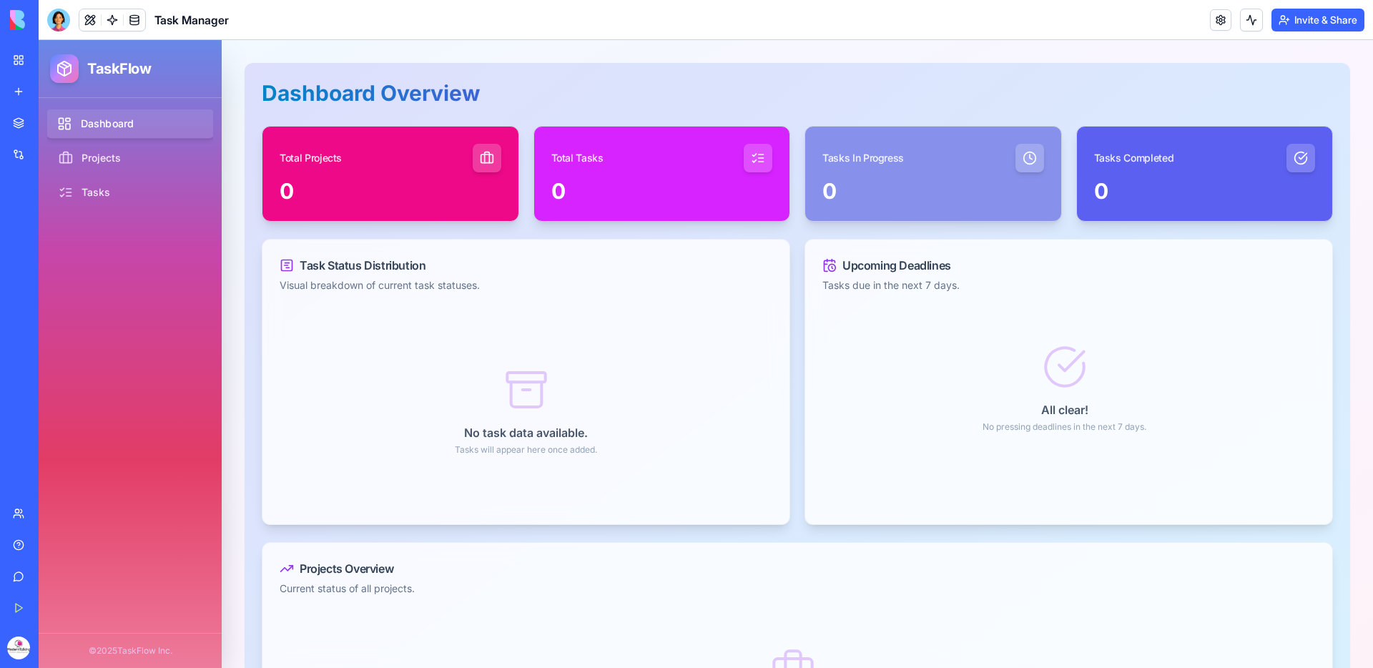
click at [151, 127] on link "Dashboard" at bounding box center [130, 123] width 169 height 29
click at [147, 155] on link "Projects" at bounding box center [130, 158] width 169 height 29
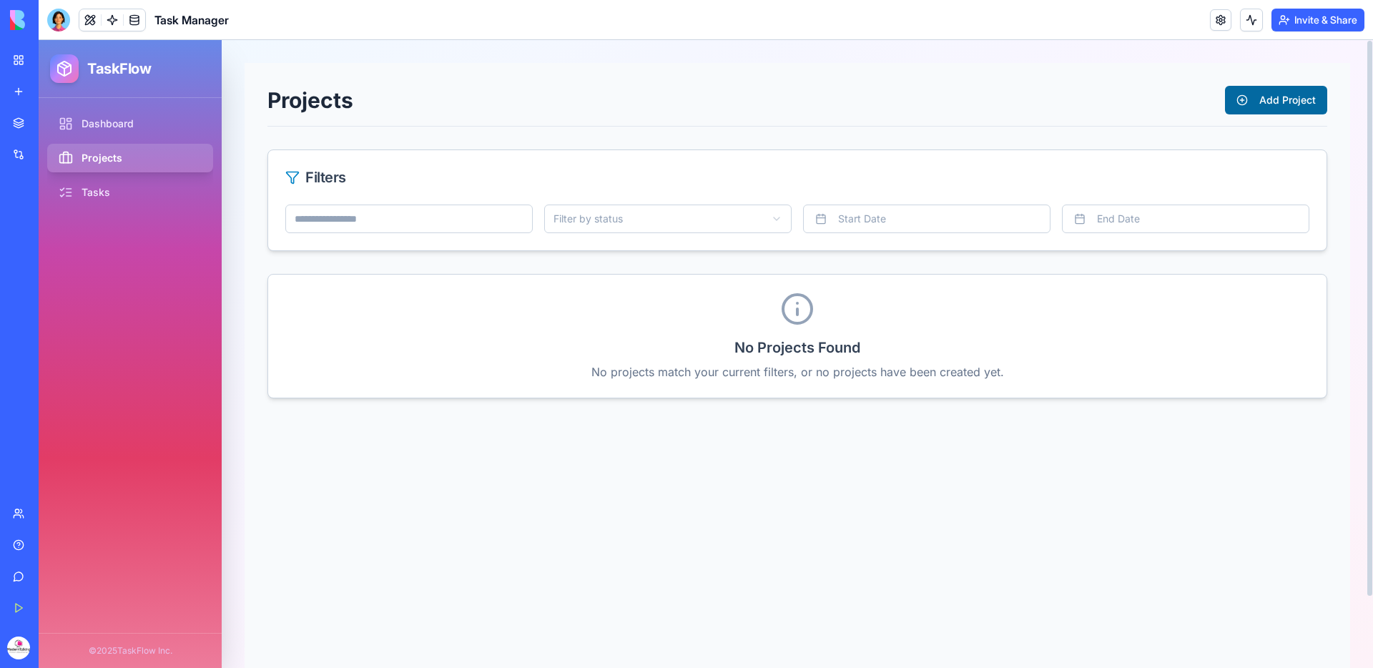
click at [1265, 102] on button "Add Project" at bounding box center [1276, 100] width 102 height 29
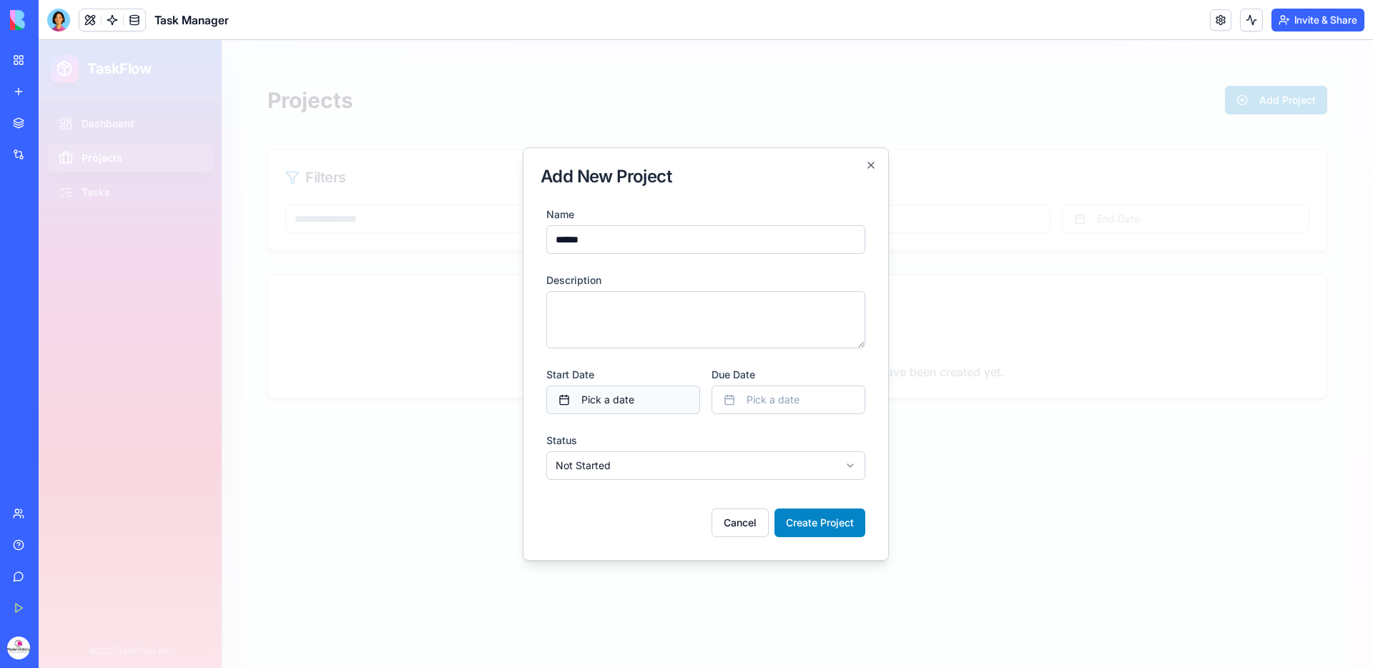
type input "******"
click at [666, 388] on button "Pick a date" at bounding box center [623, 399] width 154 height 29
click at [646, 483] on button "4" at bounding box center [649, 488] width 26 height 26
click at [756, 415] on form "**********" at bounding box center [706, 370] width 330 height 343
click at [757, 395] on span "Pick a date" at bounding box center [772, 400] width 53 height 14
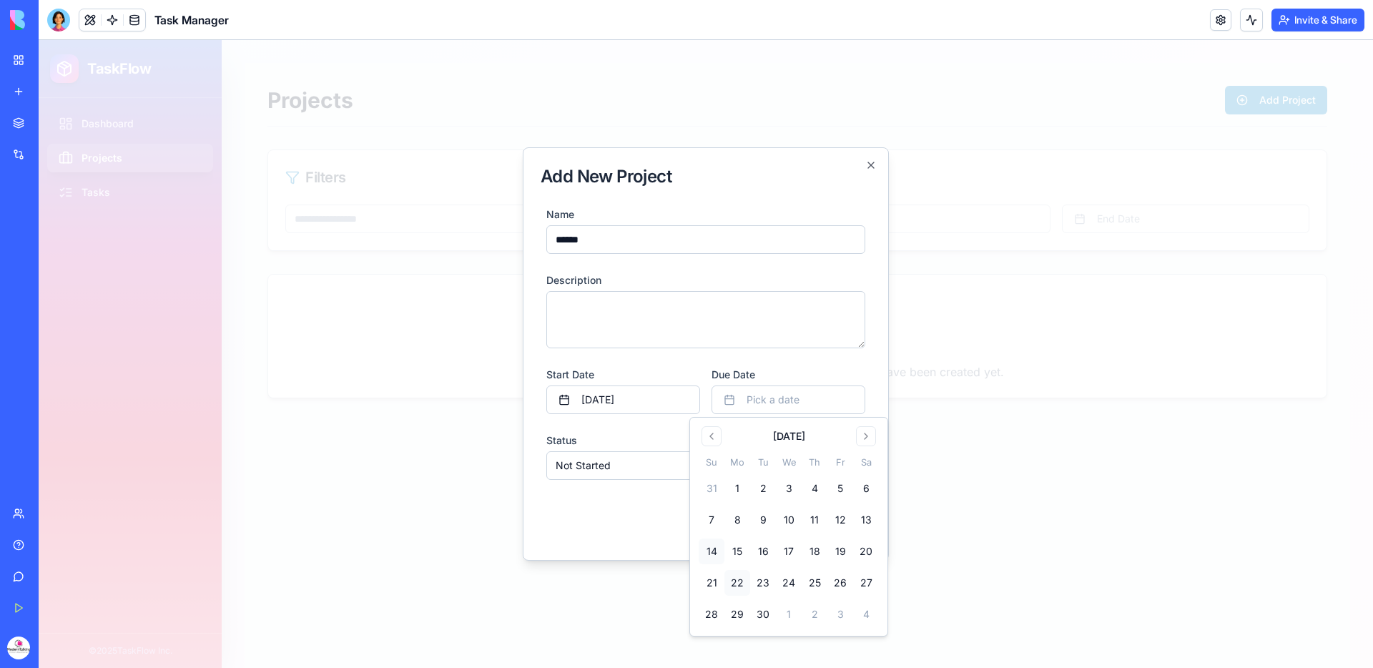
click at [746, 573] on button "22" at bounding box center [737, 583] width 26 height 26
click at [632, 501] on div "Cancel Create Project" at bounding box center [705, 517] width 319 height 40
click at [811, 517] on button "Create Project" at bounding box center [819, 522] width 91 height 29
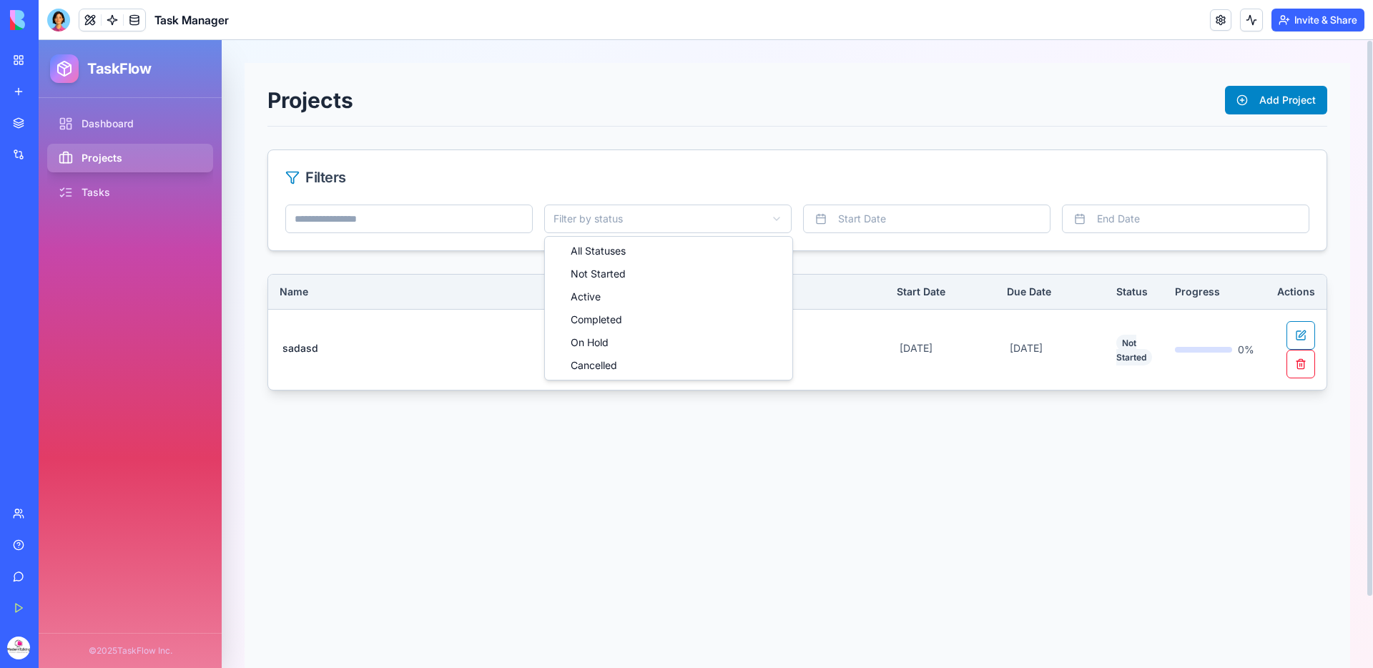
click at [634, 227] on html "TaskFlow Dashboard Projects Tasks © 2025 TaskFlow Inc. Projects Add Project Fil…" at bounding box center [706, 354] width 1334 height 628
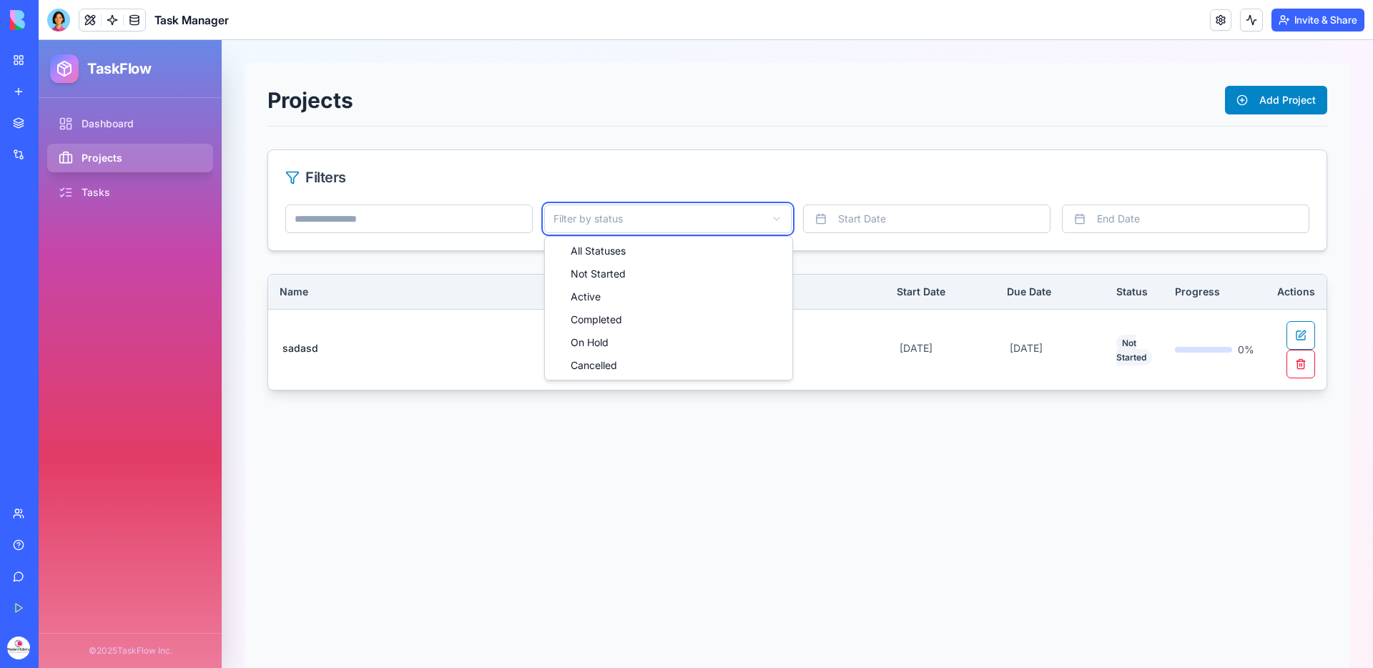
click at [904, 169] on html "TaskFlow Dashboard Projects Tasks © 2025 TaskFlow Inc. Projects Add Project Fil…" at bounding box center [706, 354] width 1334 height 628
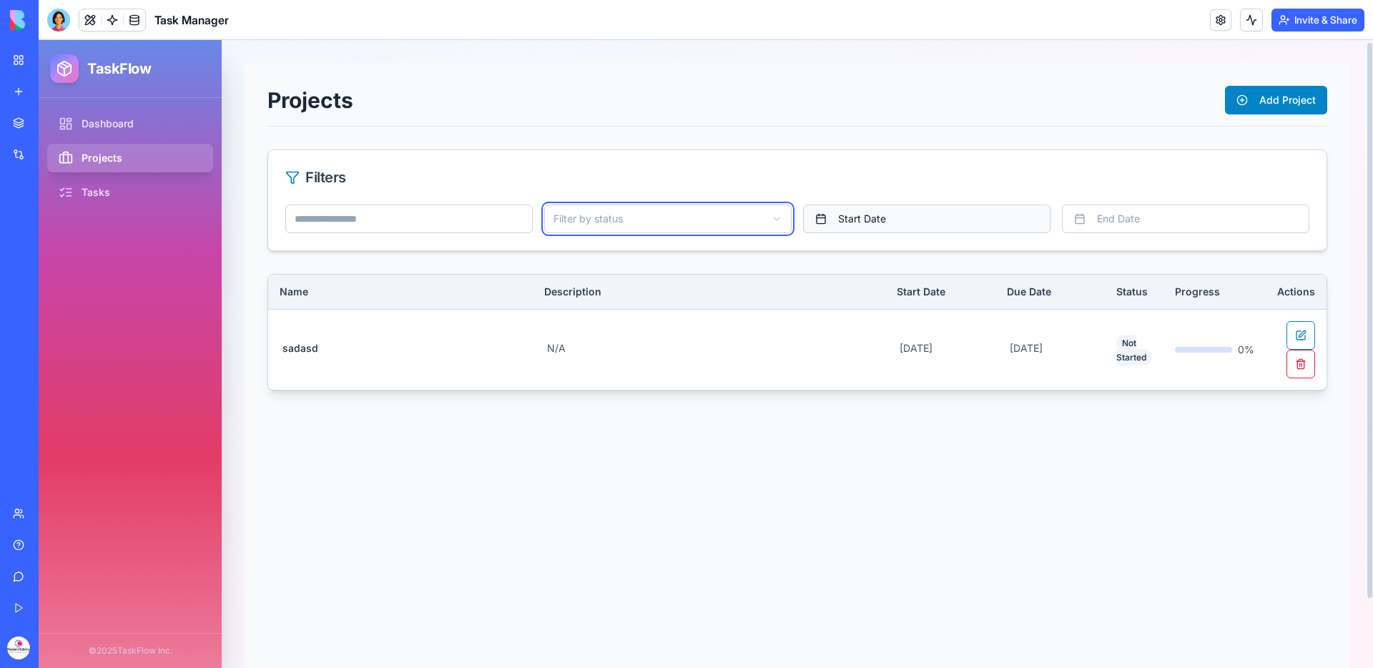
scroll to position [6, 0]
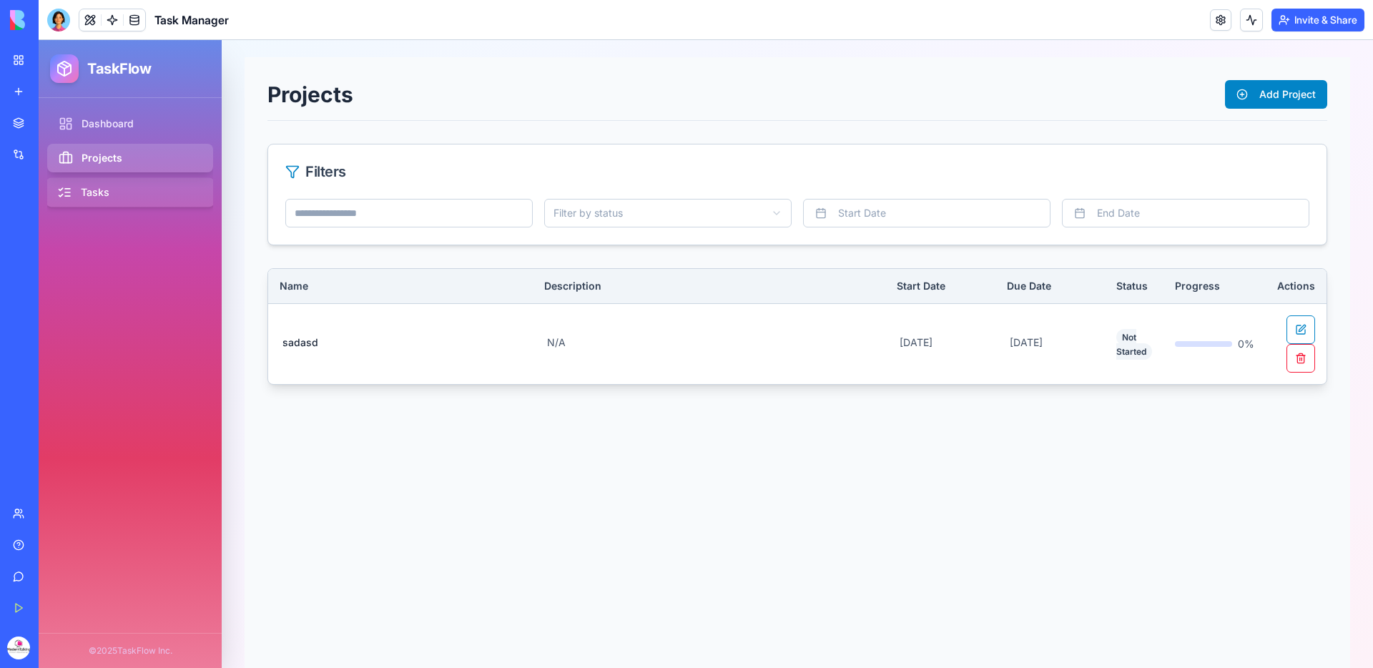
click at [146, 193] on link "Tasks" at bounding box center [130, 192] width 169 height 29
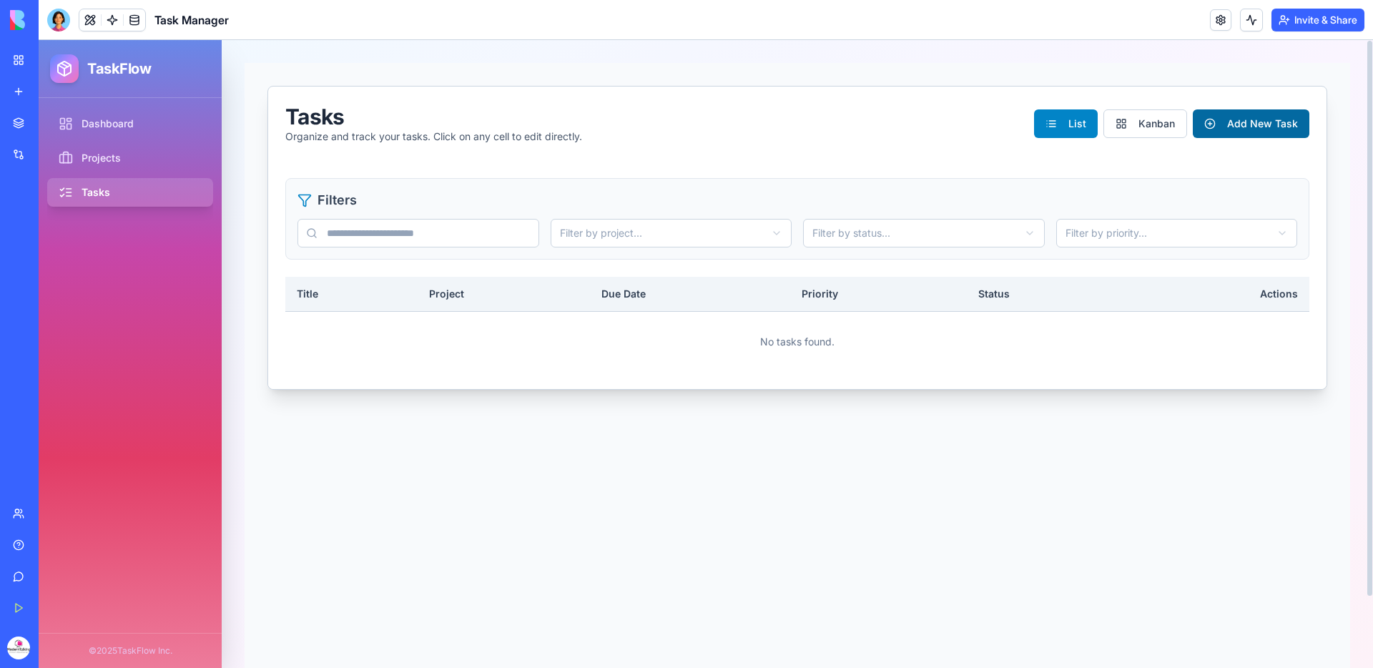
click at [1239, 127] on button "Add New Task" at bounding box center [1251, 123] width 117 height 29
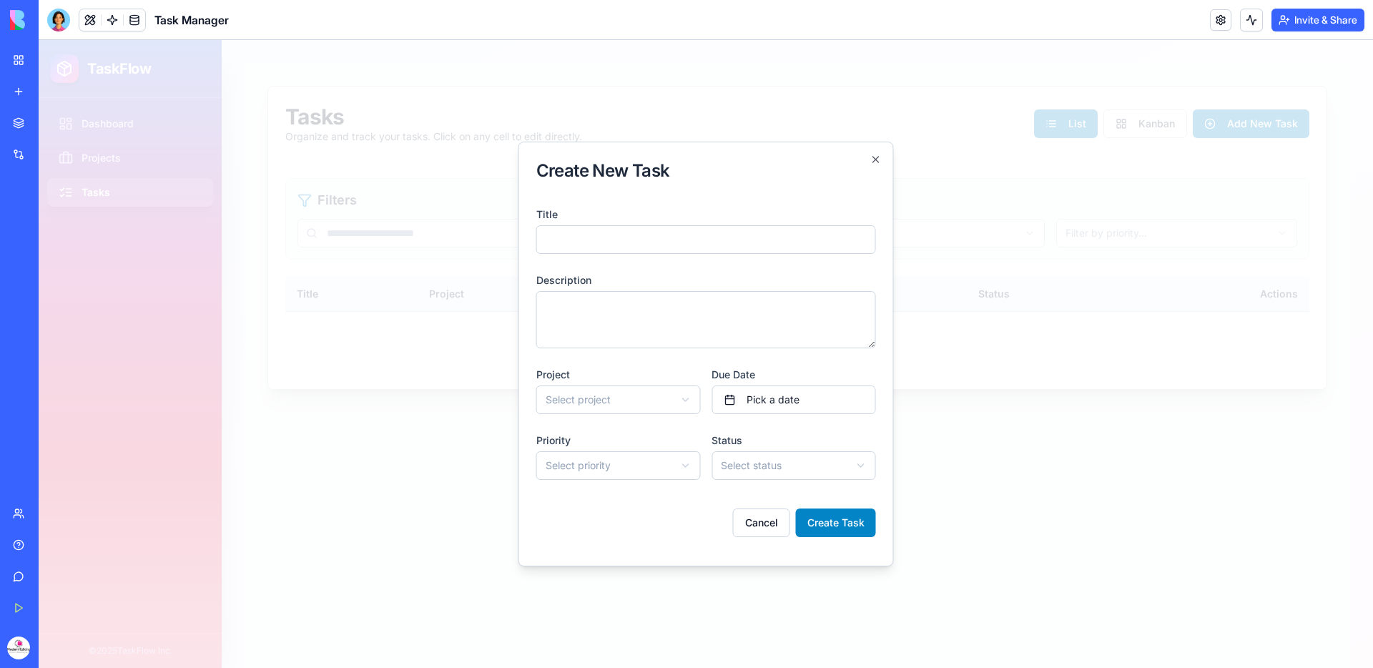
click at [676, 395] on body "**********" at bounding box center [706, 354] width 1334 height 628
click at [875, 160] on body "**********" at bounding box center [706, 354] width 1334 height 628
click at [875, 160] on icon "button" at bounding box center [875, 159] width 11 height 11
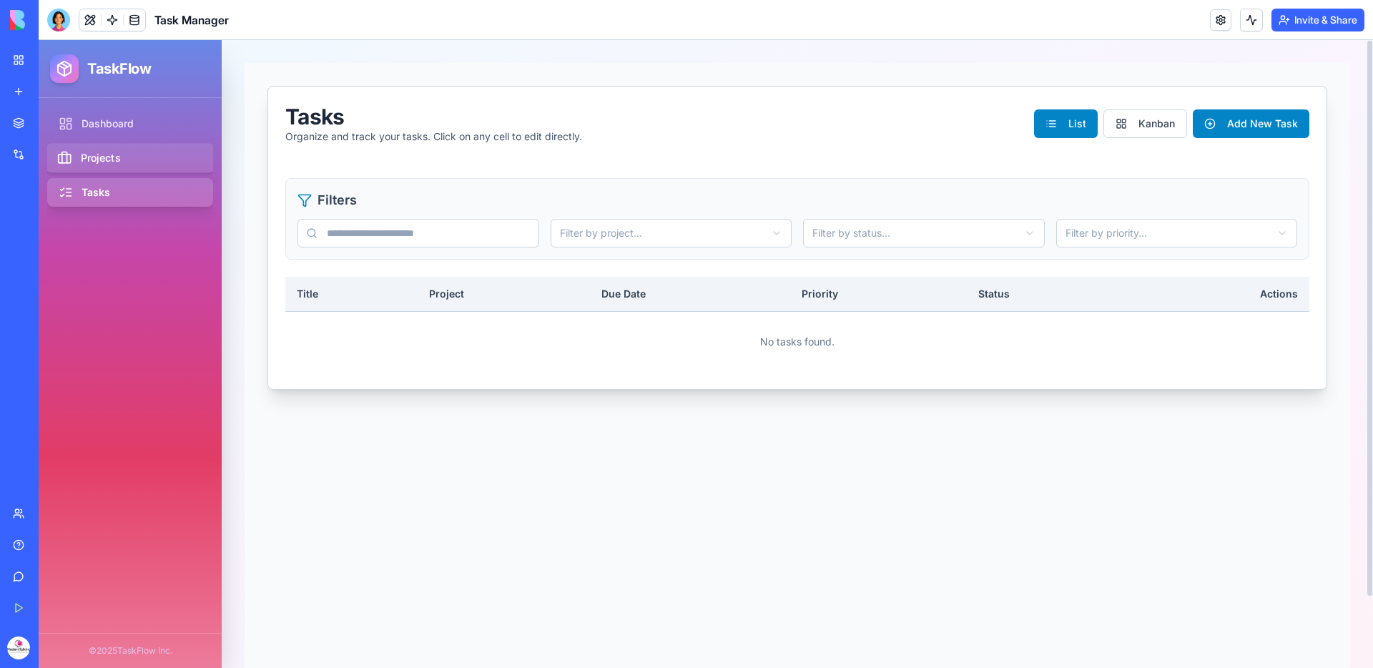
click at [172, 165] on link "Projects" at bounding box center [130, 158] width 169 height 29
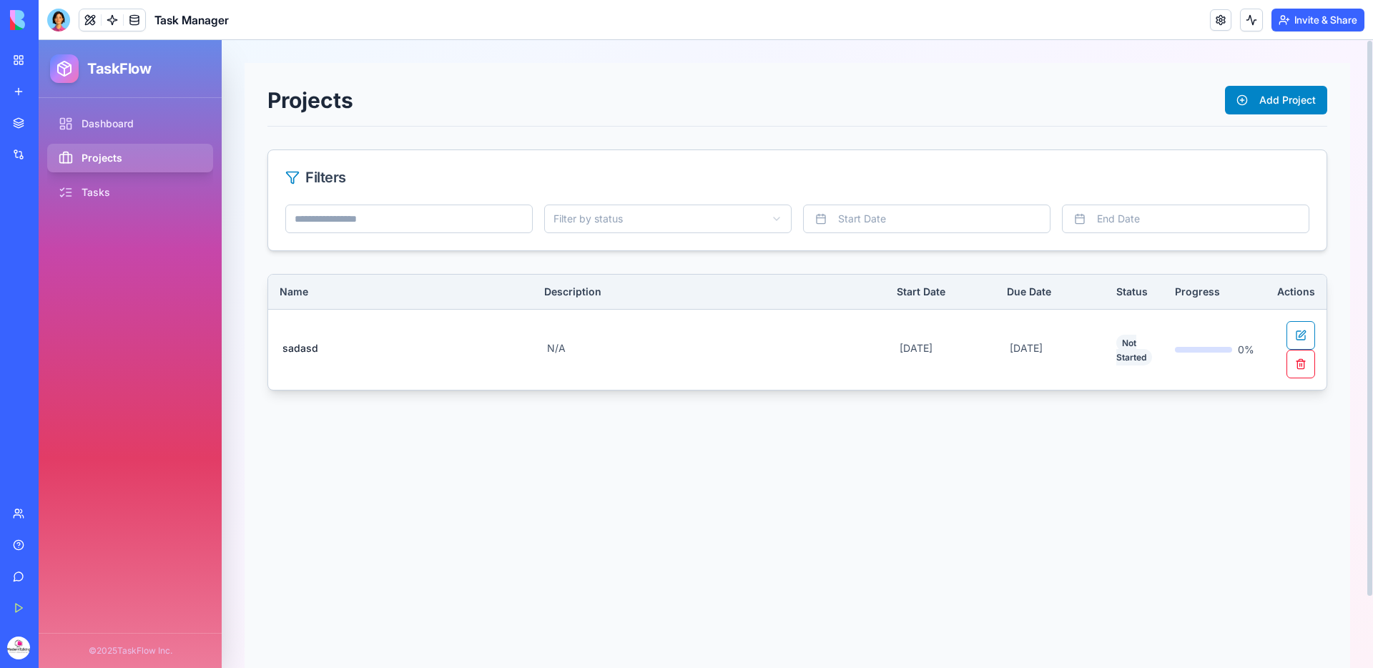
click at [435, 350] on span "sadasd" at bounding box center [401, 349] width 242 height 23
click at [1015, 342] on span "[DATE]" at bounding box center [1050, 349] width 87 height 23
click at [154, 171] on link "Projects" at bounding box center [130, 158] width 169 height 29
click at [139, 183] on link "Tasks" at bounding box center [130, 192] width 169 height 29
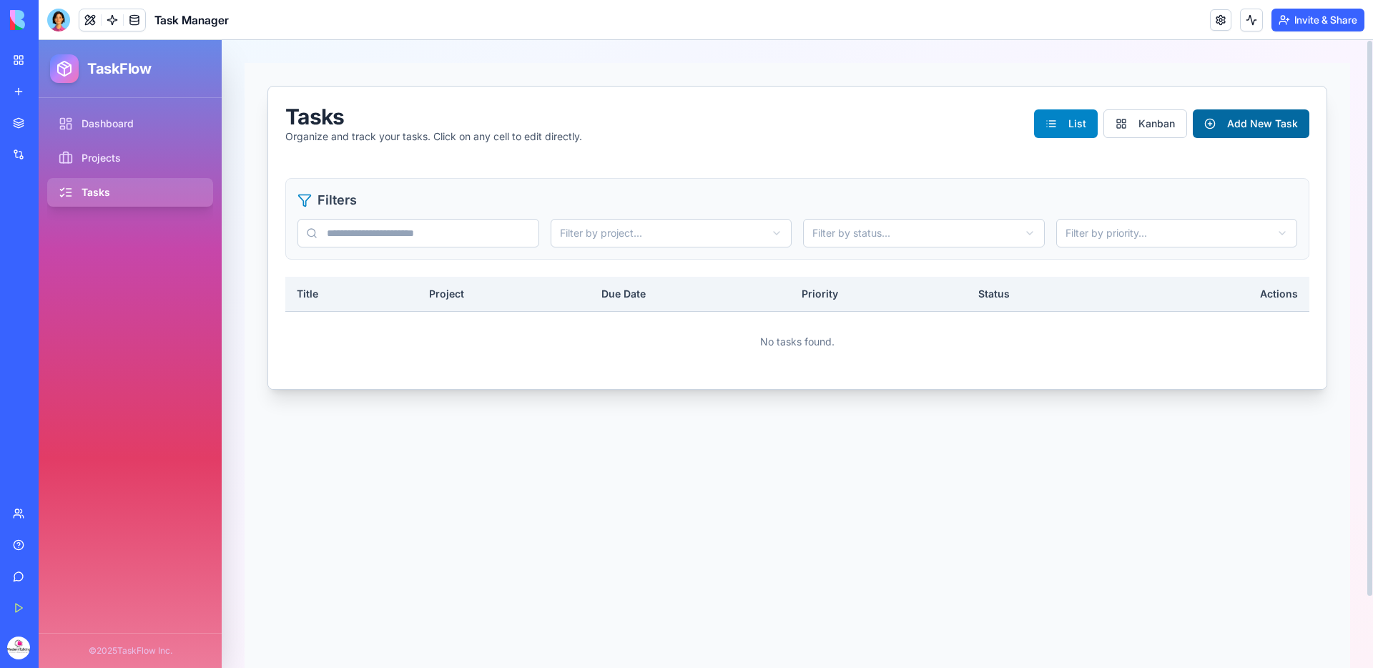
click at [1228, 124] on button "Add New Task" at bounding box center [1251, 123] width 117 height 29
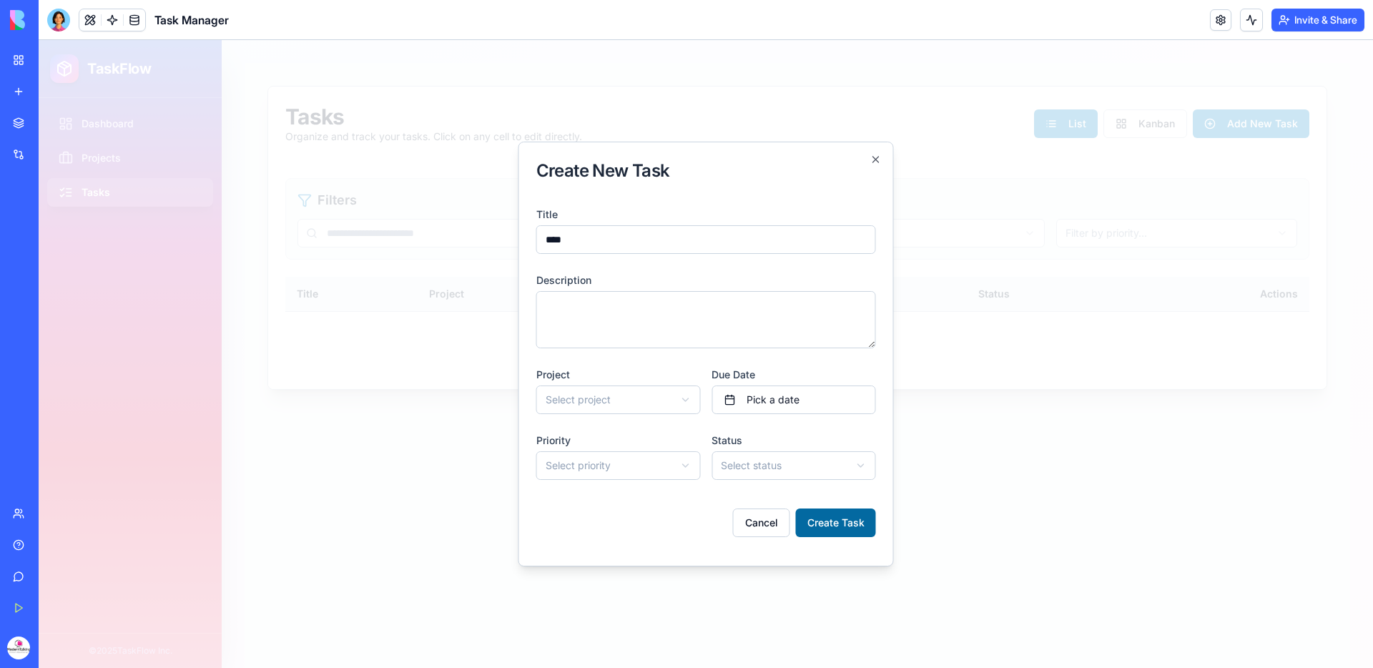
type input "****"
click at [832, 516] on button "Create Task" at bounding box center [836, 522] width 80 height 29
drag, startPoint x: 820, startPoint y: 522, endPoint x: 831, endPoint y: 525, distance: 11.1
click at [819, 522] on button "Create Task" at bounding box center [836, 522] width 80 height 29
drag, startPoint x: 740, startPoint y: 368, endPoint x: 740, endPoint y: 378, distance: 10.7
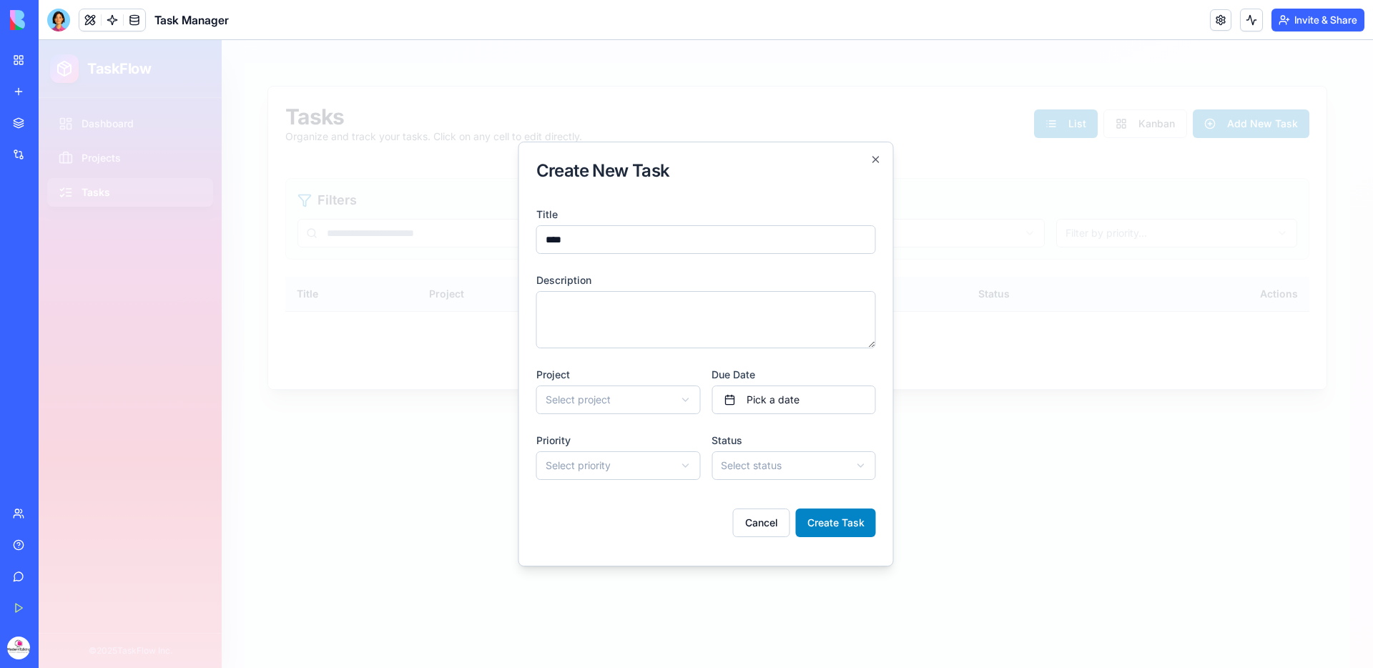
click at [740, 368] on label "Due Date" at bounding box center [733, 374] width 44 height 12
click at [751, 406] on span "Pick a date" at bounding box center [772, 400] width 53 height 14
click at [763, 490] on button "2" at bounding box center [768, 488] width 26 height 26
click at [622, 408] on body "**********" at bounding box center [706, 354] width 1334 height 628
click at [842, 535] on button "Create Task" at bounding box center [836, 522] width 80 height 29
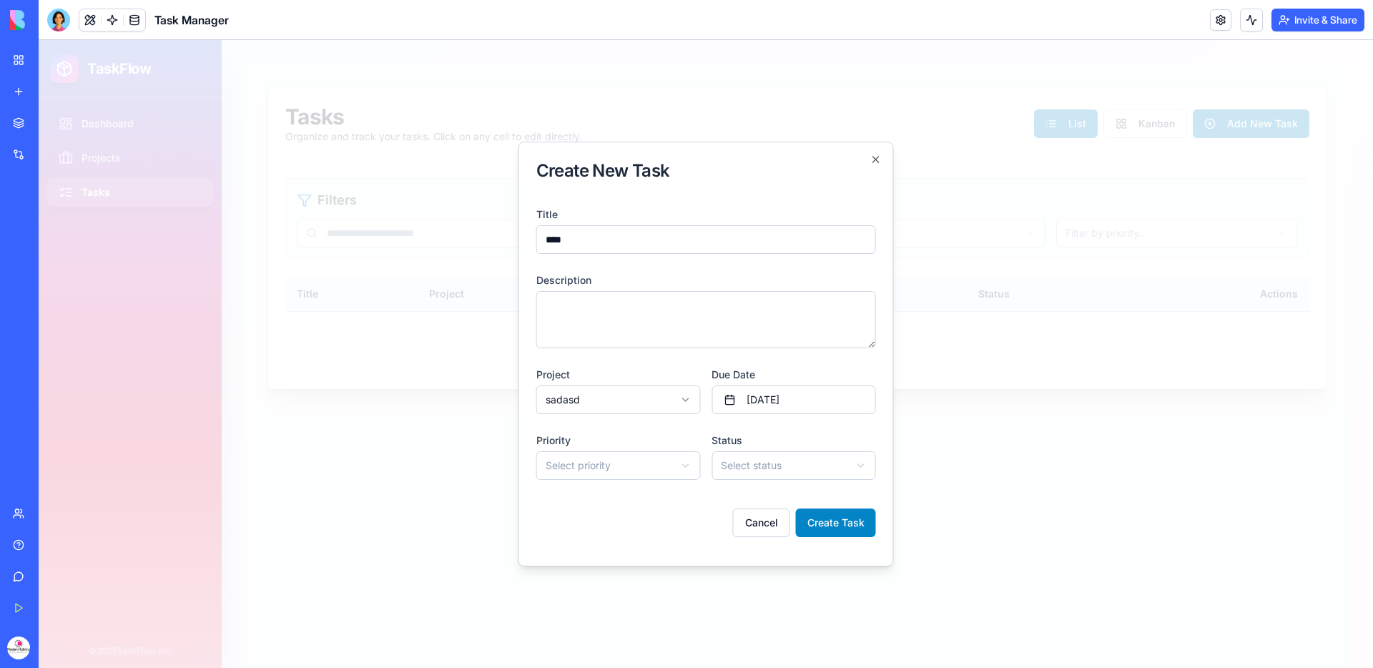
click at [758, 469] on body "**********" at bounding box center [706, 354] width 1334 height 628
click at [664, 467] on body "**********" at bounding box center [706, 354] width 1334 height 628
click at [817, 533] on button "Create Task" at bounding box center [836, 522] width 80 height 29
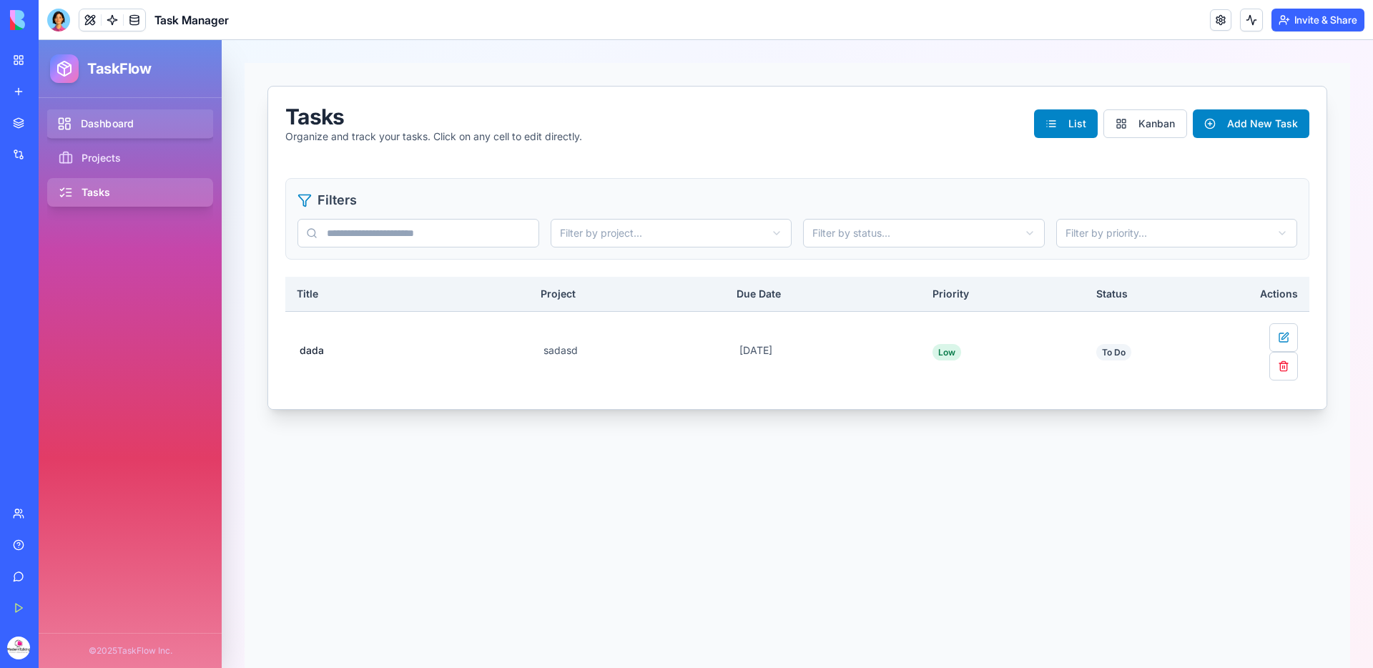
click at [120, 117] on link "Dashboard" at bounding box center [130, 123] width 169 height 29
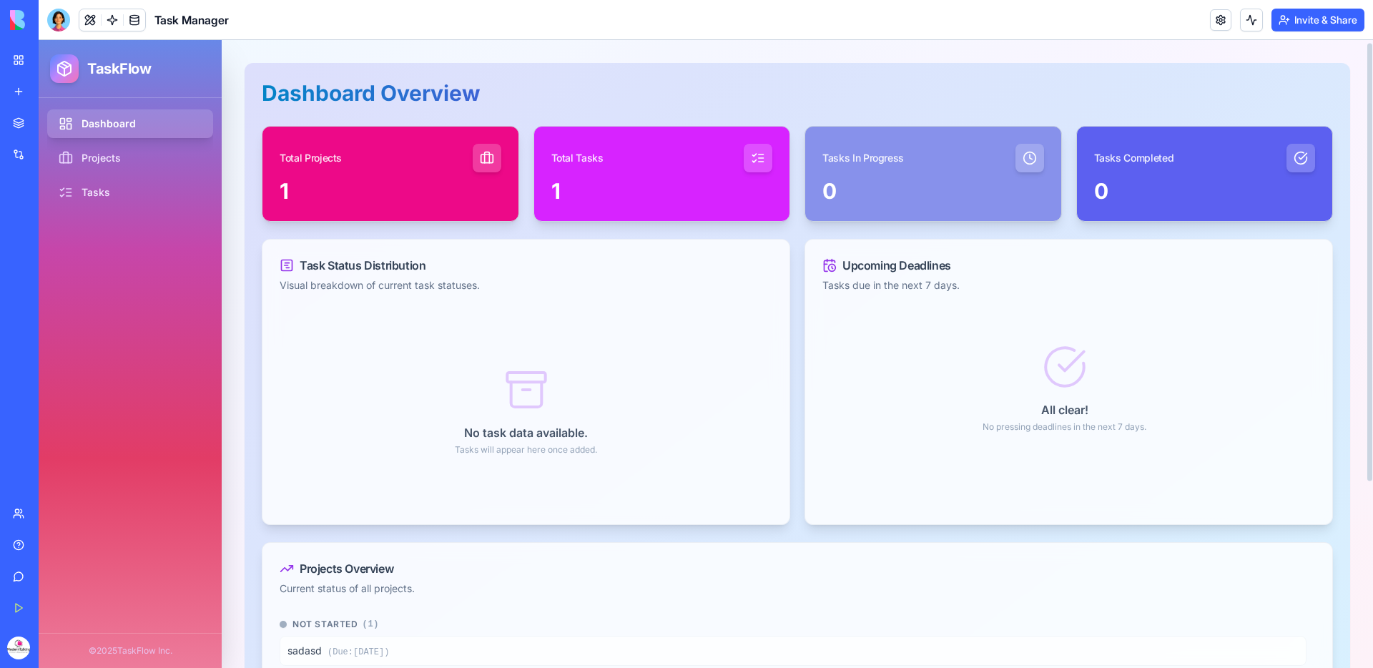
scroll to position [4, 0]
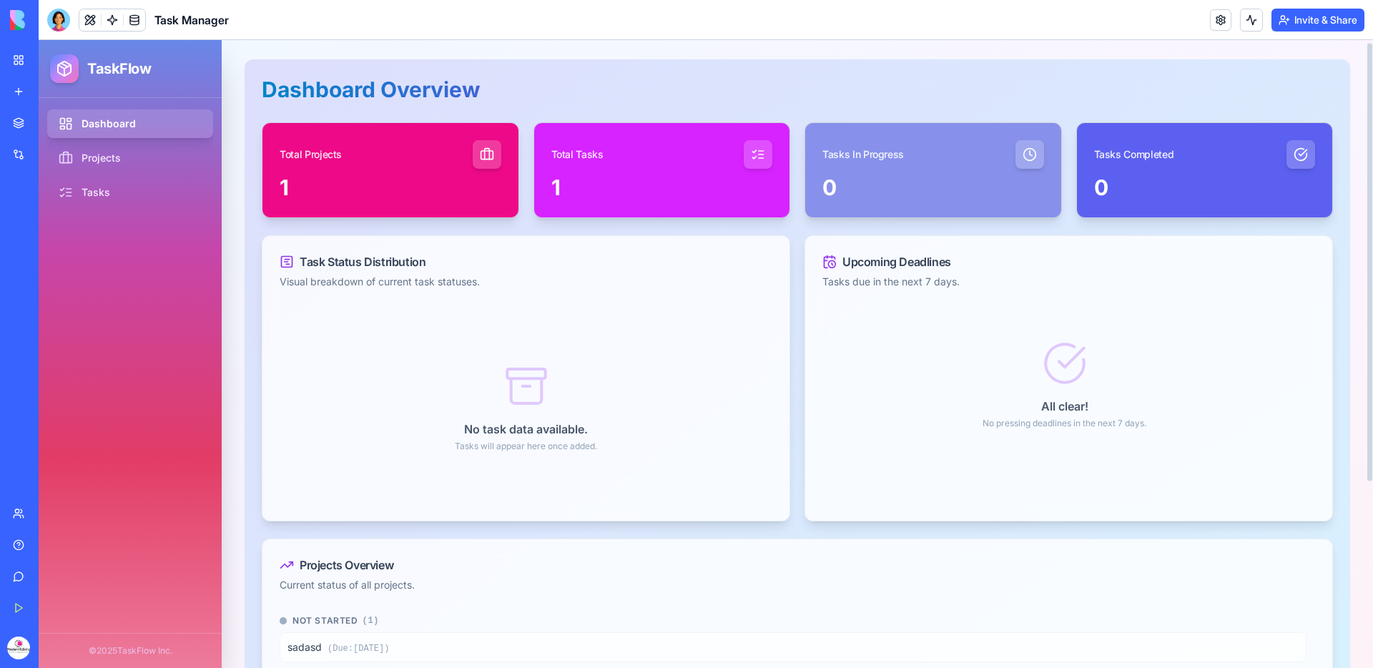
click at [1203, 8] on header "Task Manager Invite & Share" at bounding box center [706, 20] width 1334 height 40
click at [1221, 18] on link at bounding box center [1220, 19] width 21 height 21
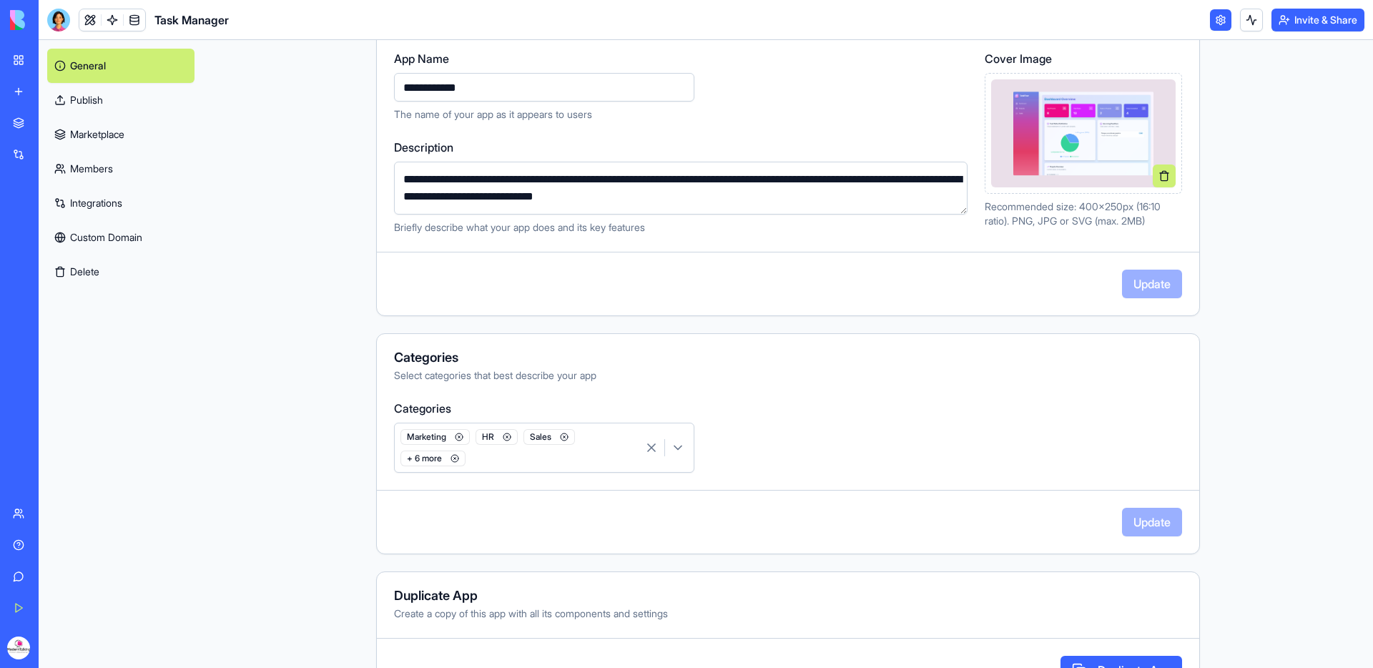
scroll to position [224, 0]
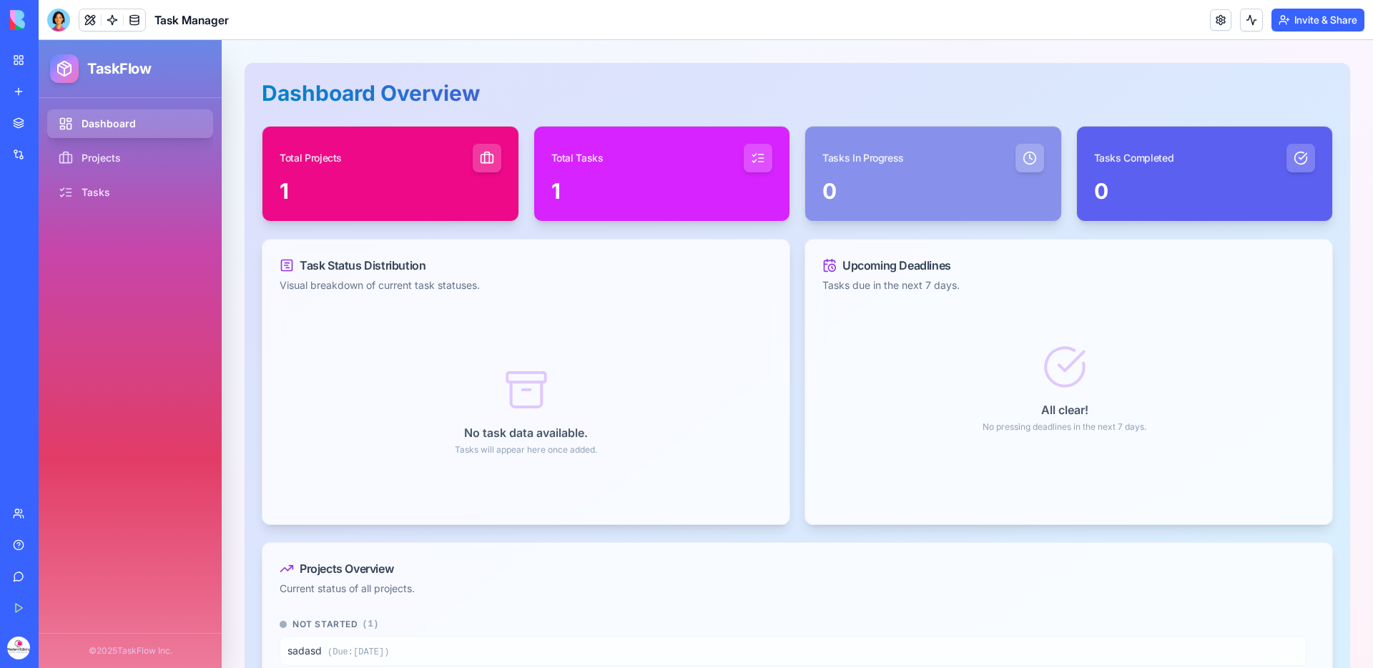
click at [16, 122] on link "Marketplace" at bounding box center [32, 123] width 57 height 29
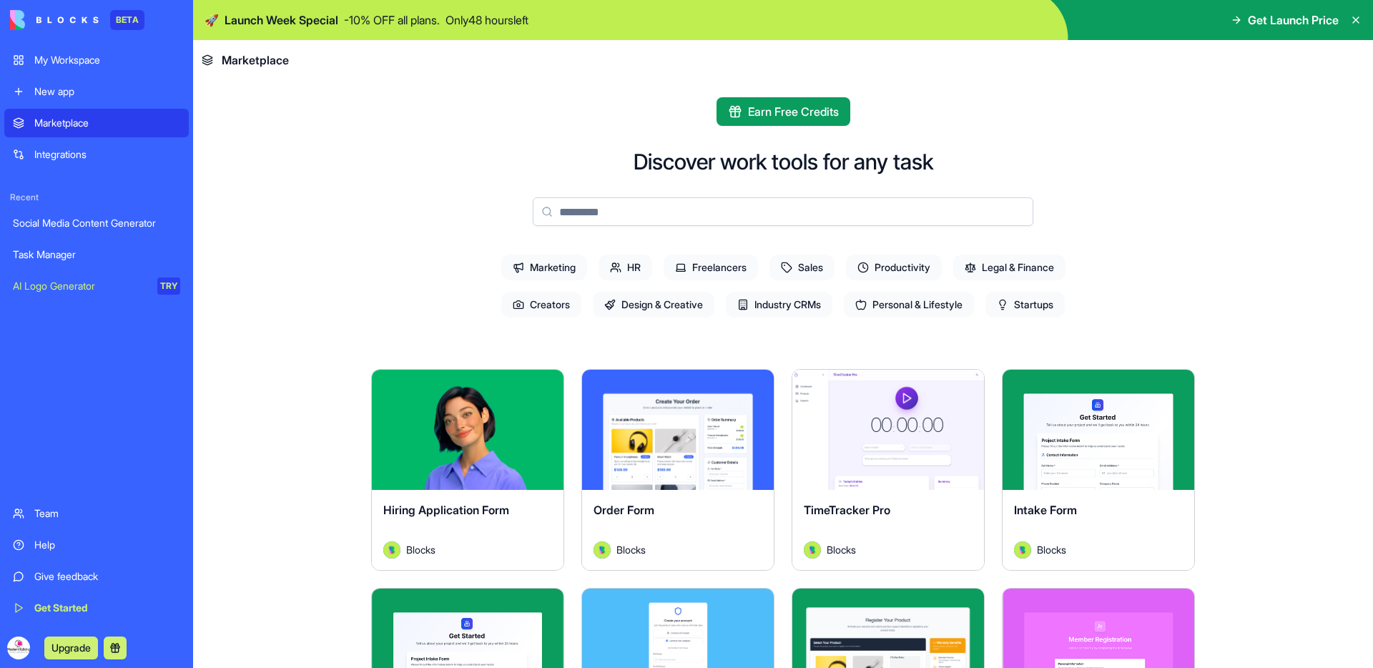
click at [681, 305] on span "Design & Creative" at bounding box center [654, 305] width 122 height 26
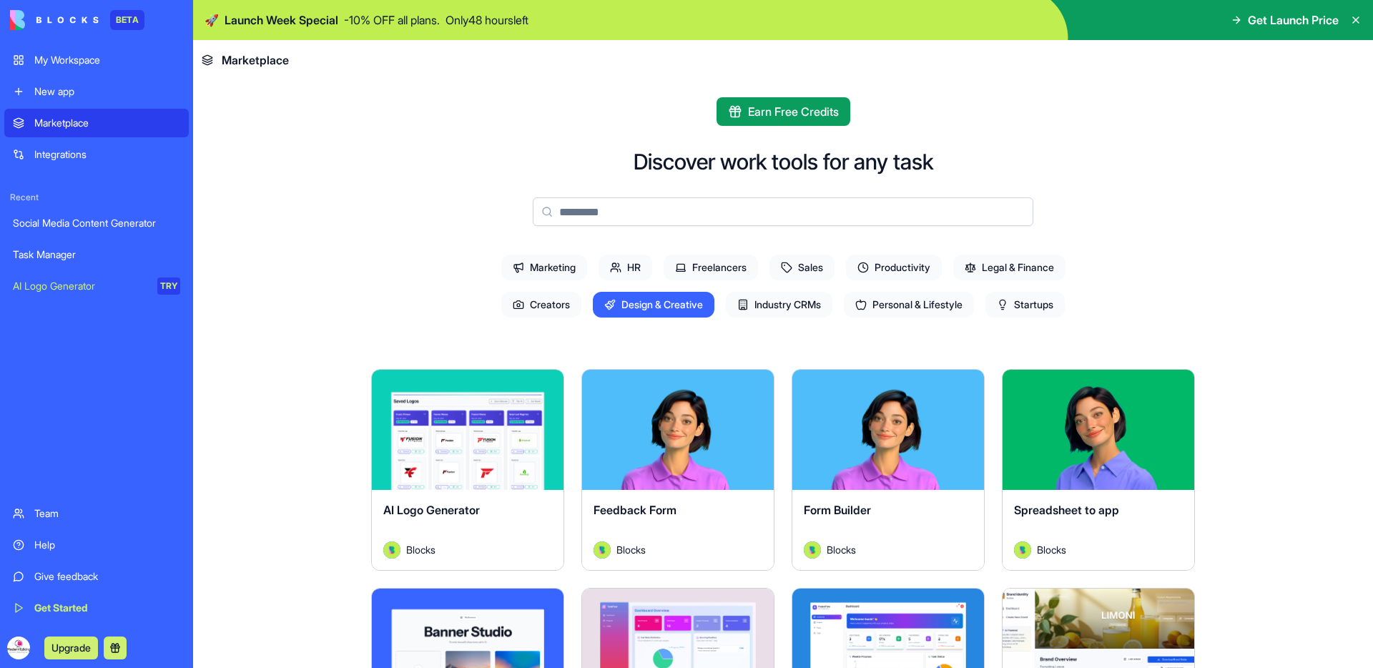
click at [917, 267] on span "Productivity" at bounding box center [894, 268] width 96 height 26
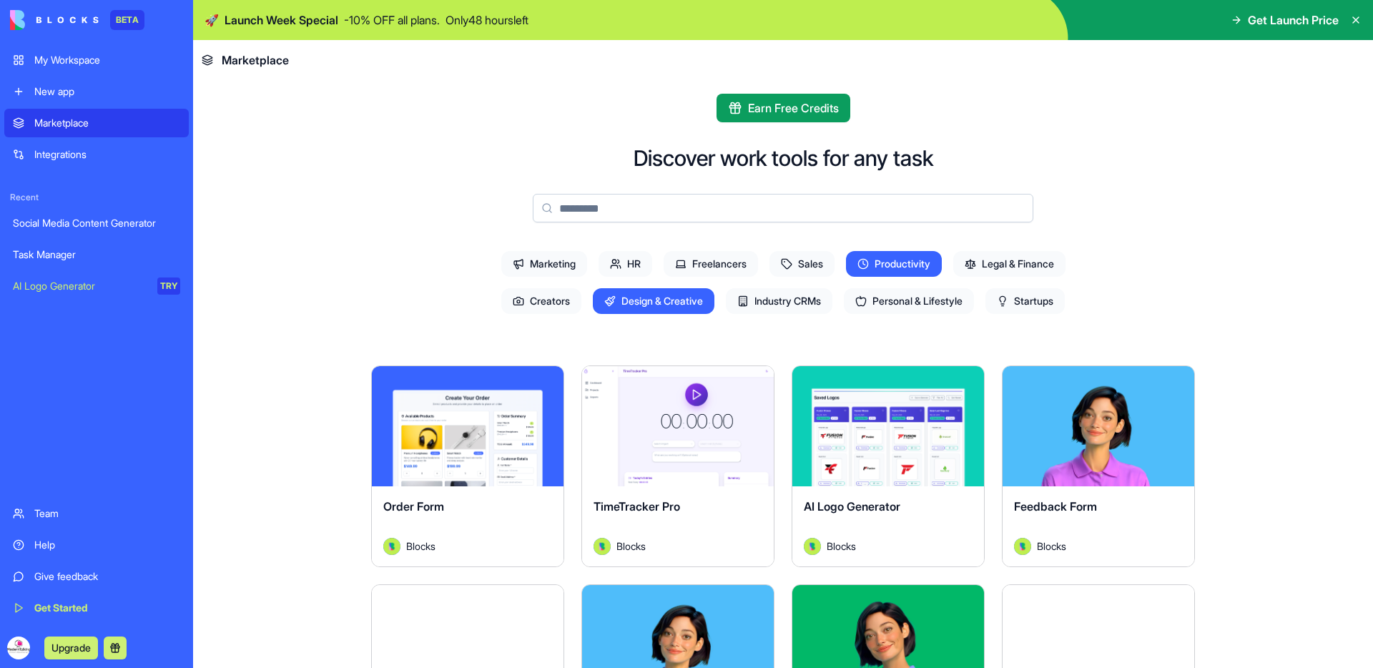
click at [696, 304] on span "Design & Creative" at bounding box center [654, 301] width 122 height 26
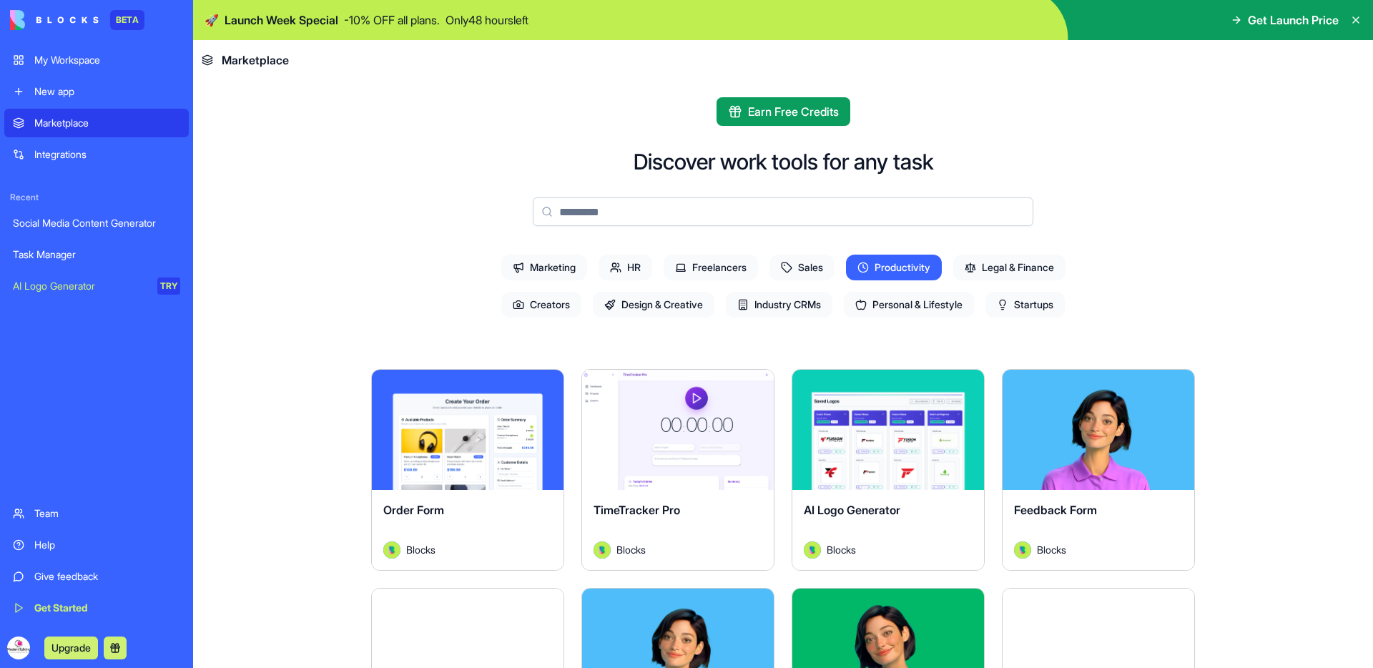
click at [558, 264] on span "Marketing" at bounding box center [544, 268] width 86 height 26
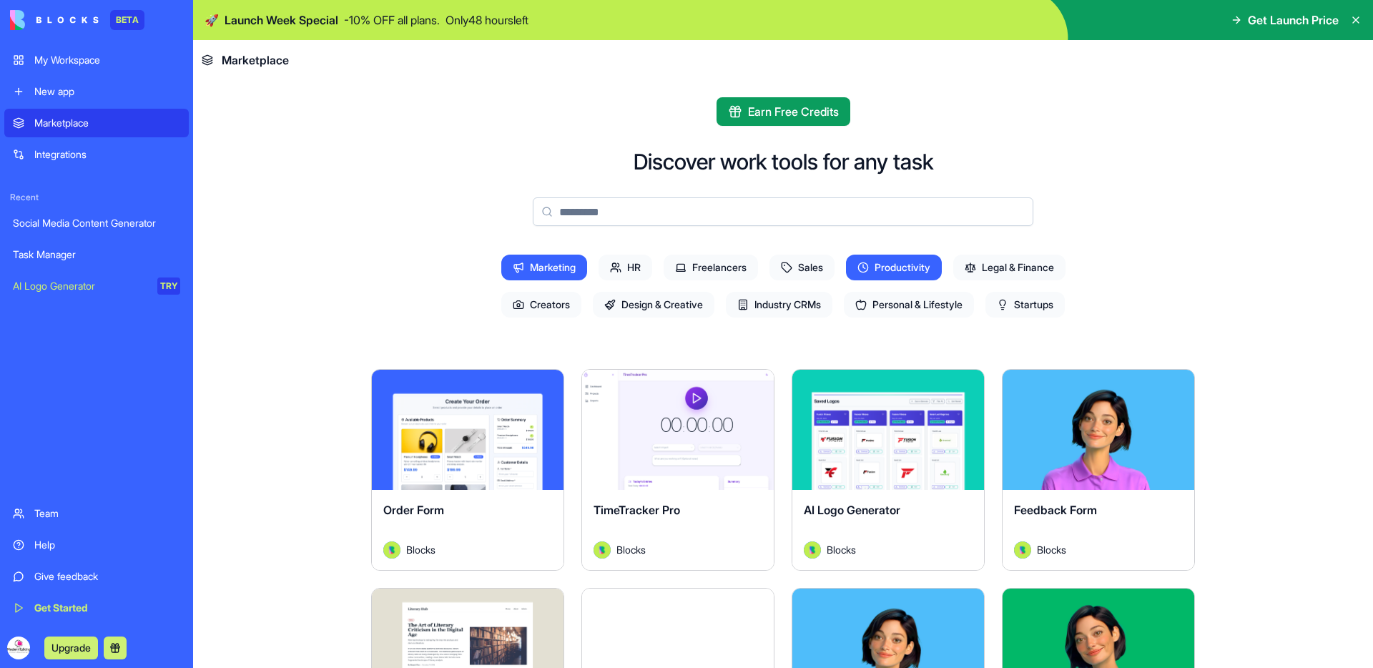
click at [96, 89] on div "New app" at bounding box center [107, 91] width 146 height 14
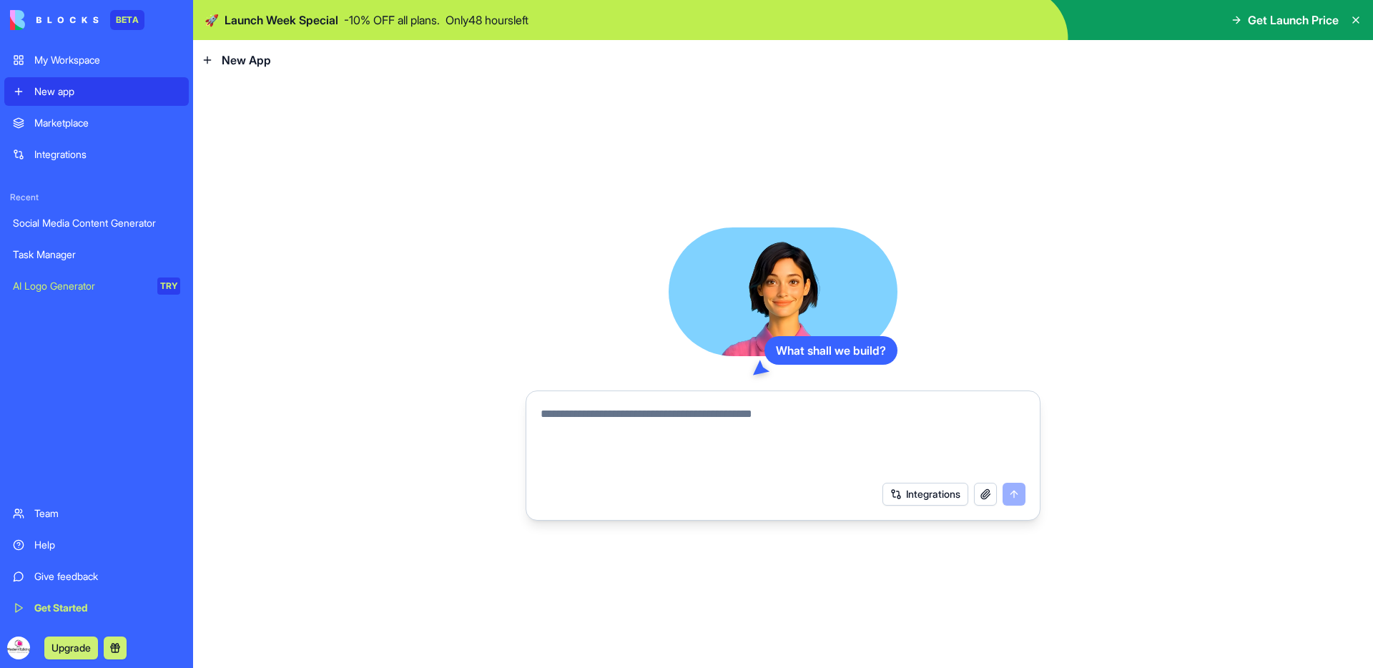
click at [932, 495] on button "Integrations" at bounding box center [925, 494] width 86 height 23
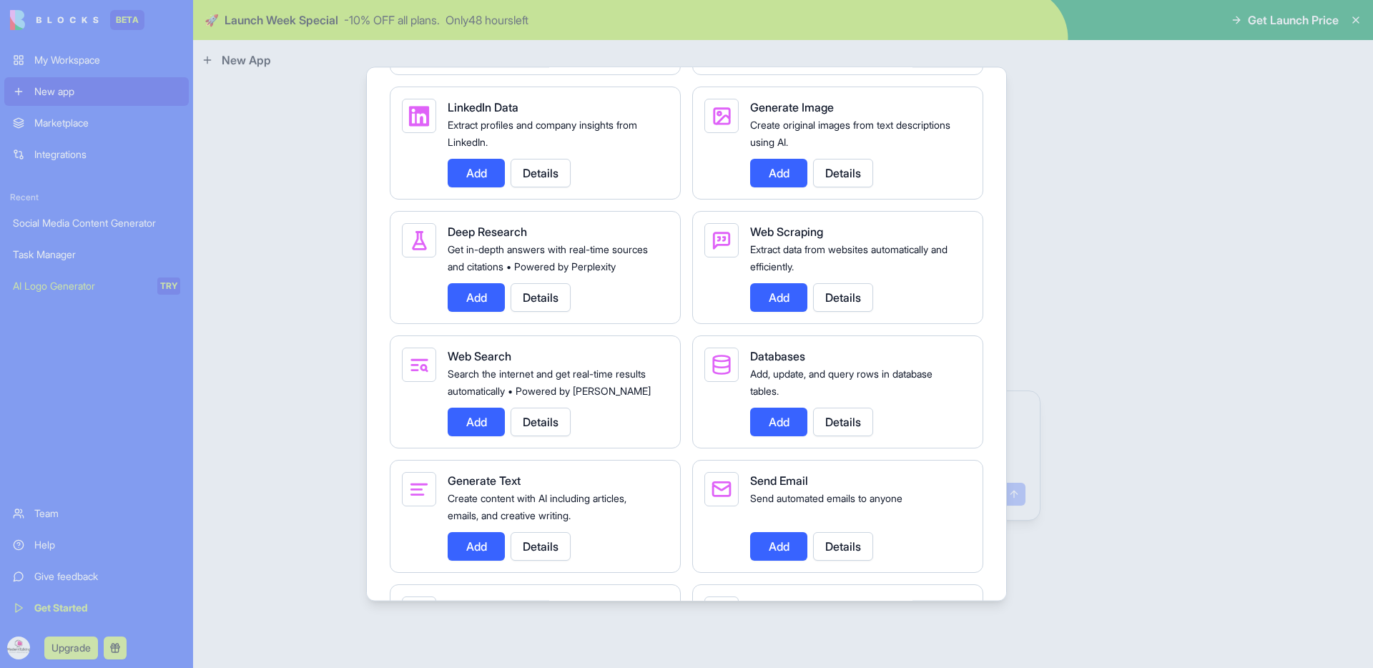
scroll to position [1994, 0]
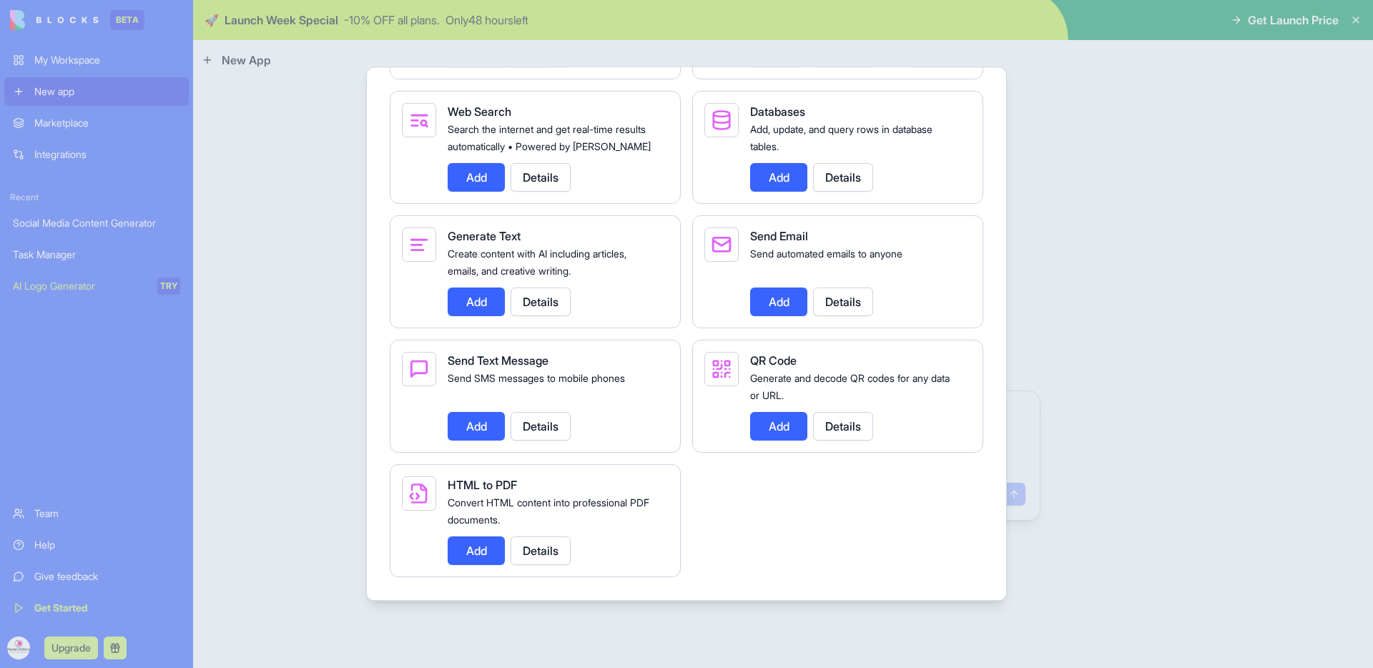
click at [1112, 399] on div at bounding box center [686, 334] width 1373 height 668
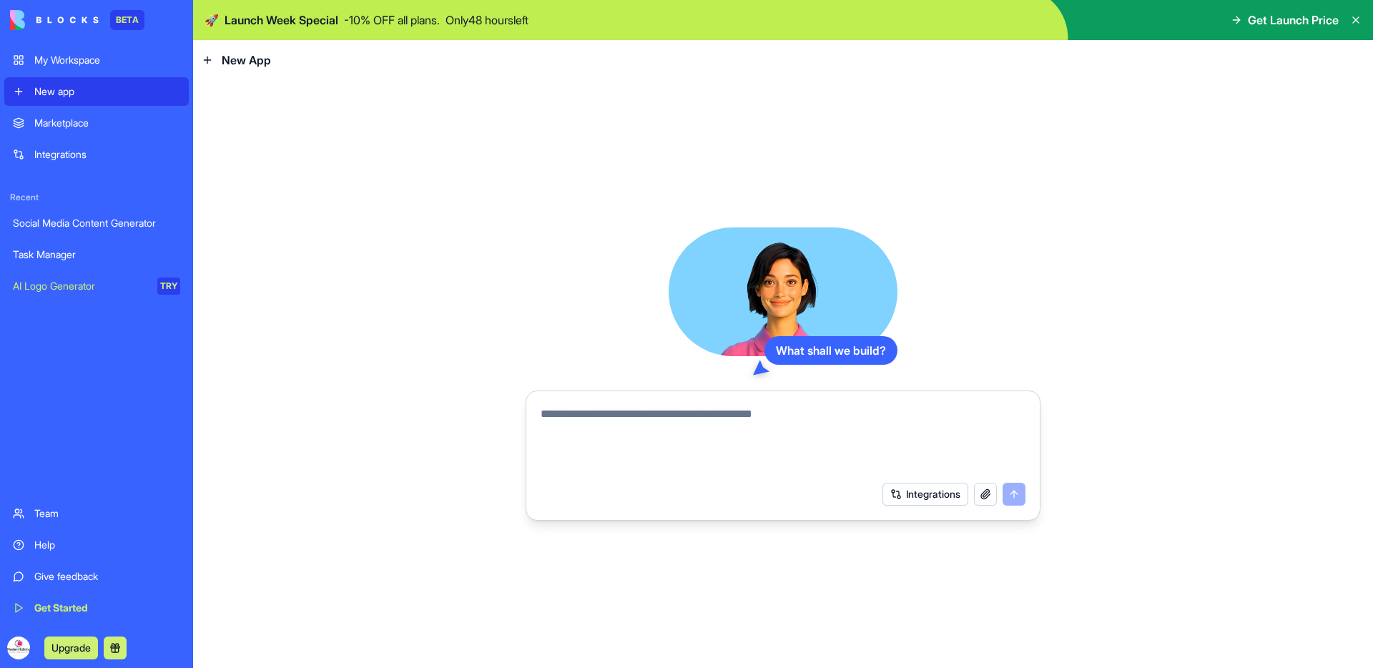
click at [866, 443] on textarea at bounding box center [783, 439] width 485 height 69
click at [72, 62] on div "My Workspace" at bounding box center [107, 60] width 146 height 14
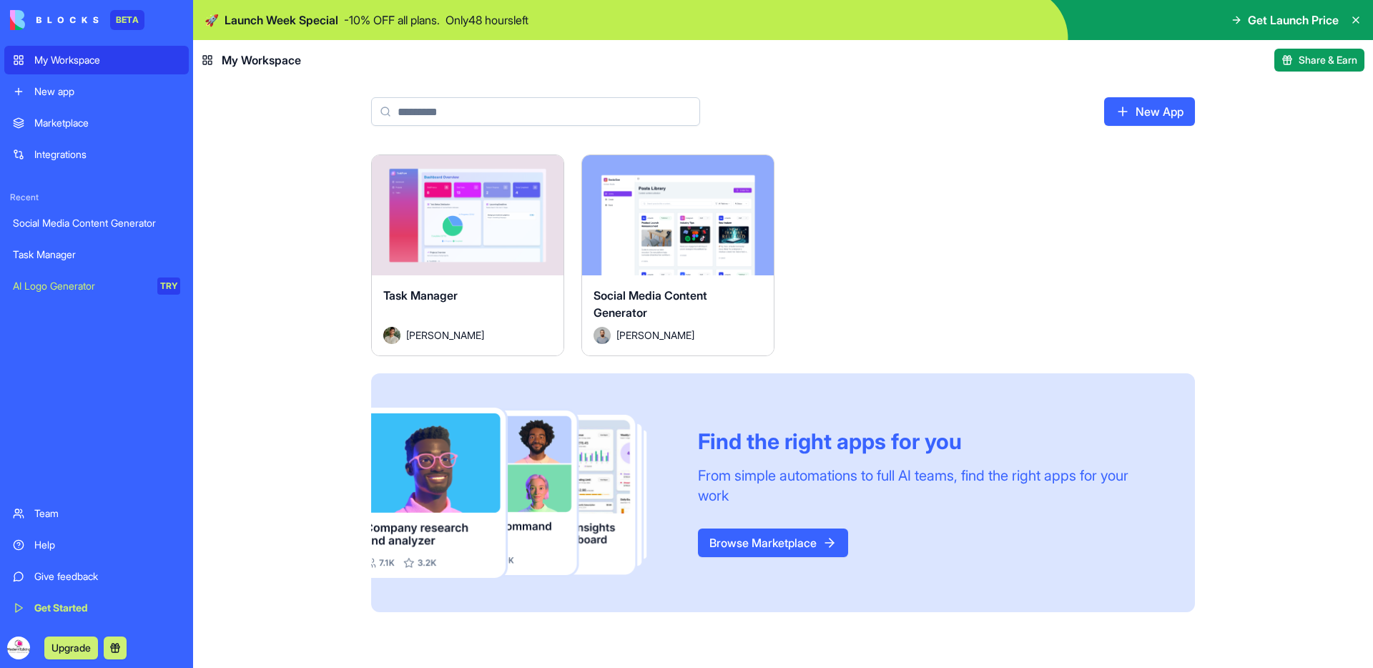
click at [101, 161] on div "Integrations" at bounding box center [107, 154] width 146 height 14
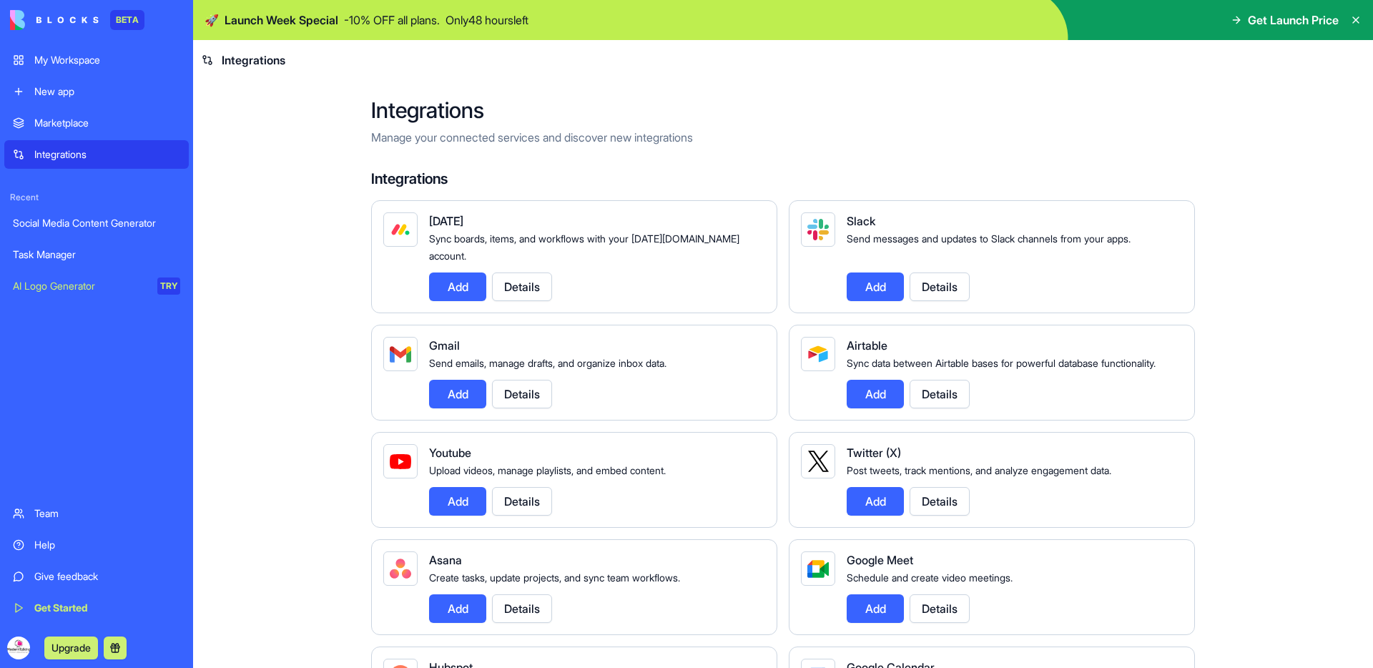
click at [74, 129] on div "Marketplace" at bounding box center [107, 123] width 146 height 14
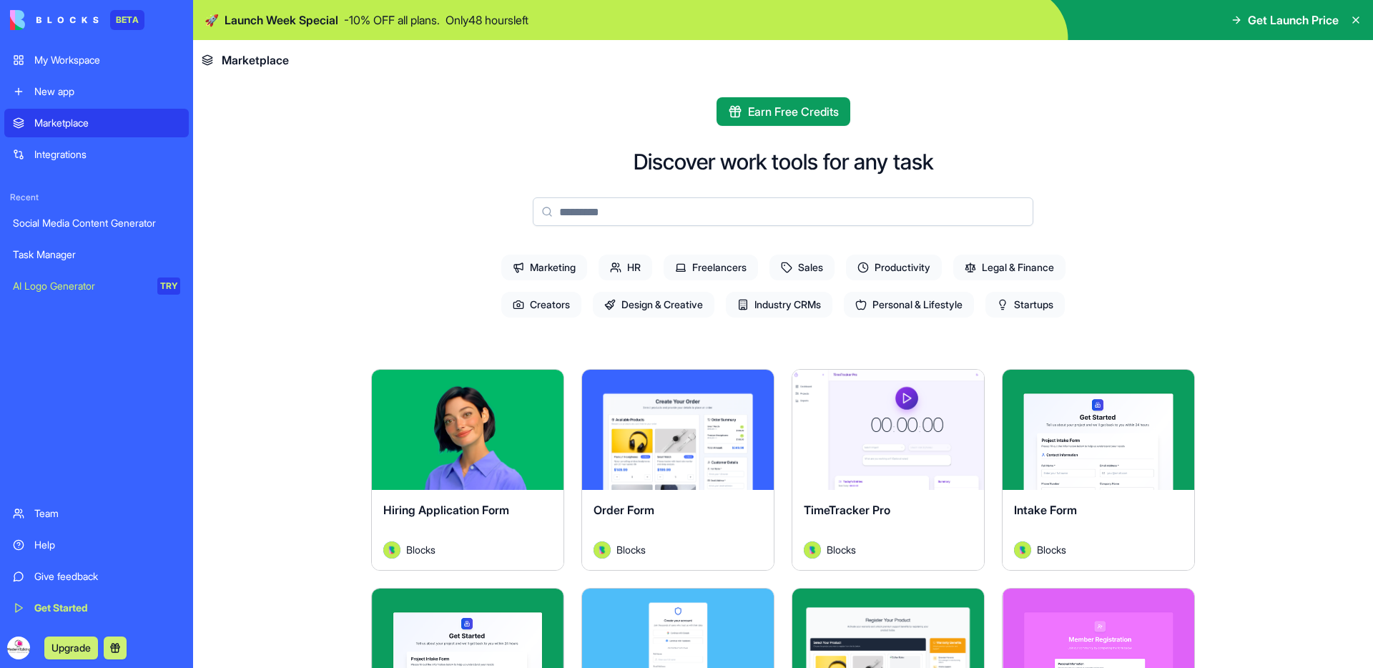
click at [79, 102] on link "New app" at bounding box center [96, 91] width 184 height 29
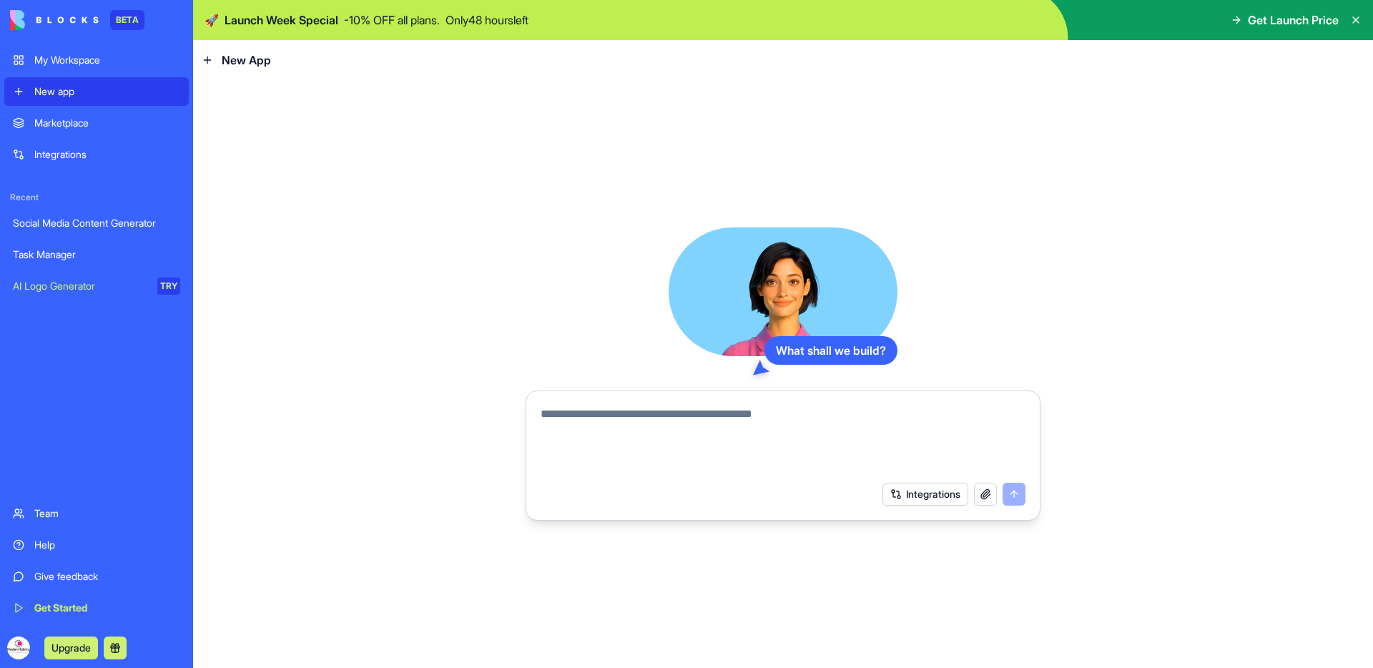
paste textarea "**********"
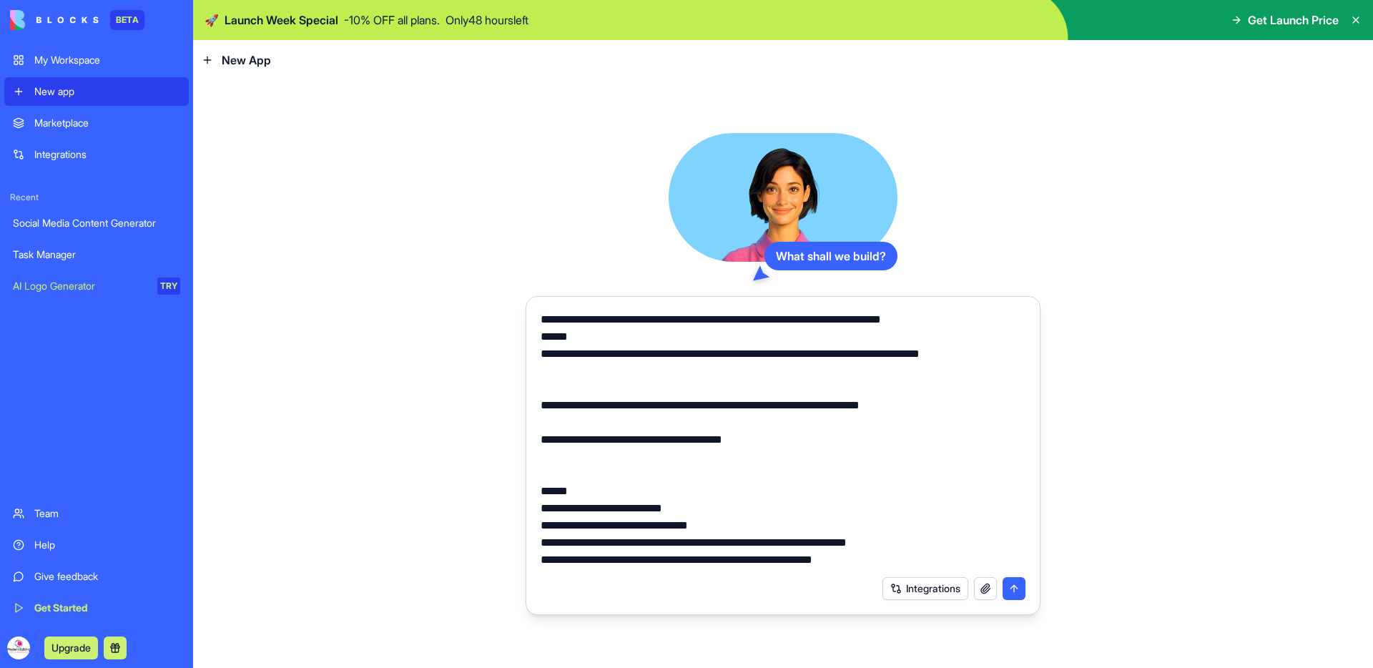
type textarea "**********"
click at [1010, 587] on button "submit" at bounding box center [1013, 588] width 23 height 23
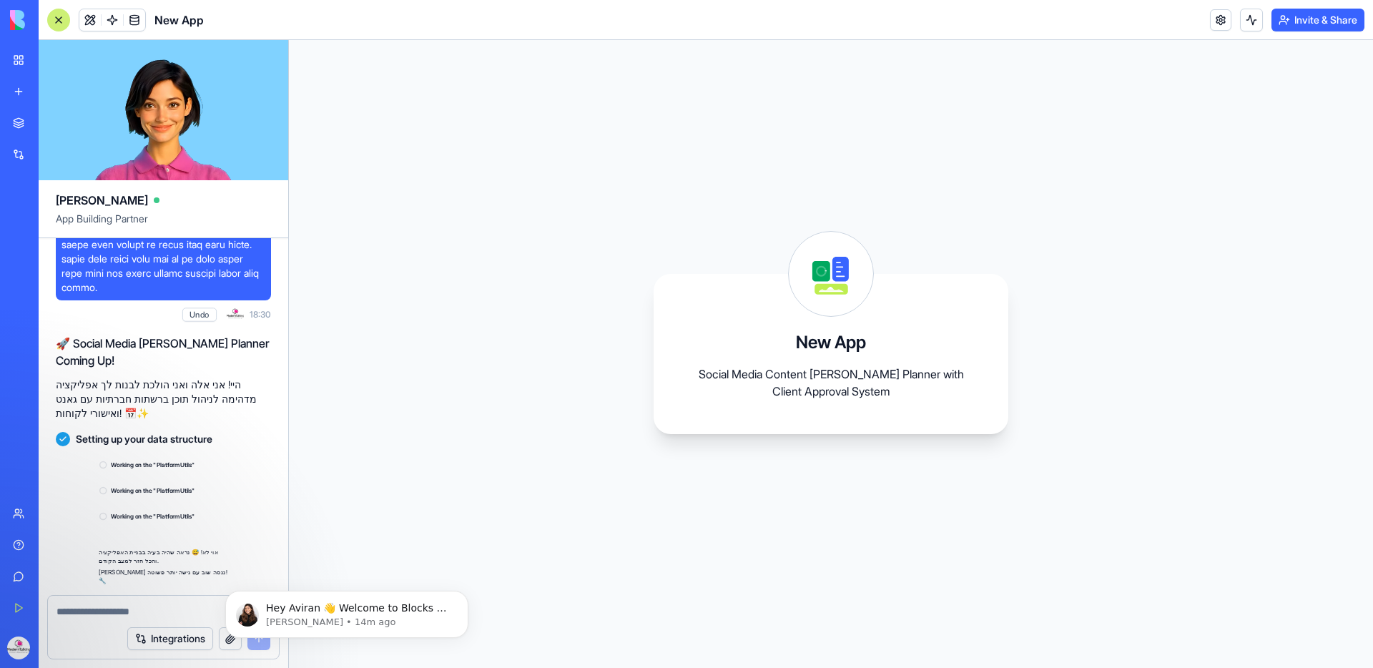
scroll to position [1722, 0]
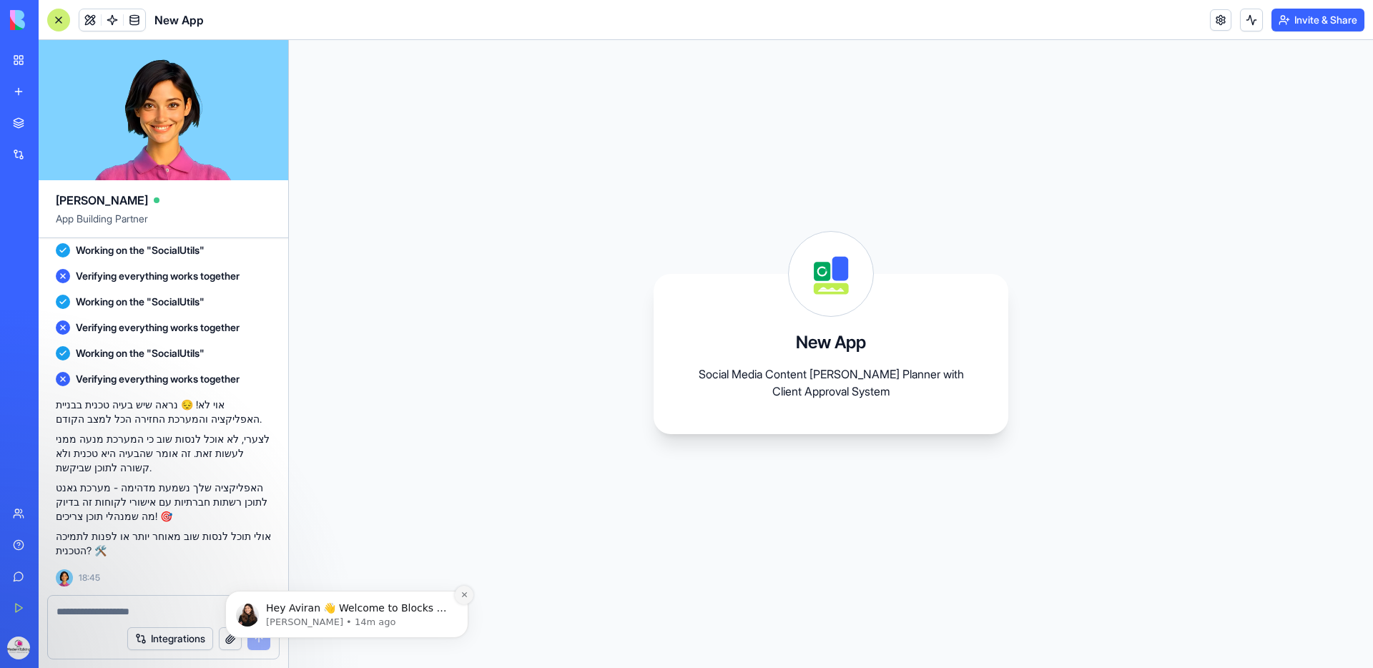
click at [462, 597] on icon "Dismiss notification" at bounding box center [463, 594] width 5 height 5
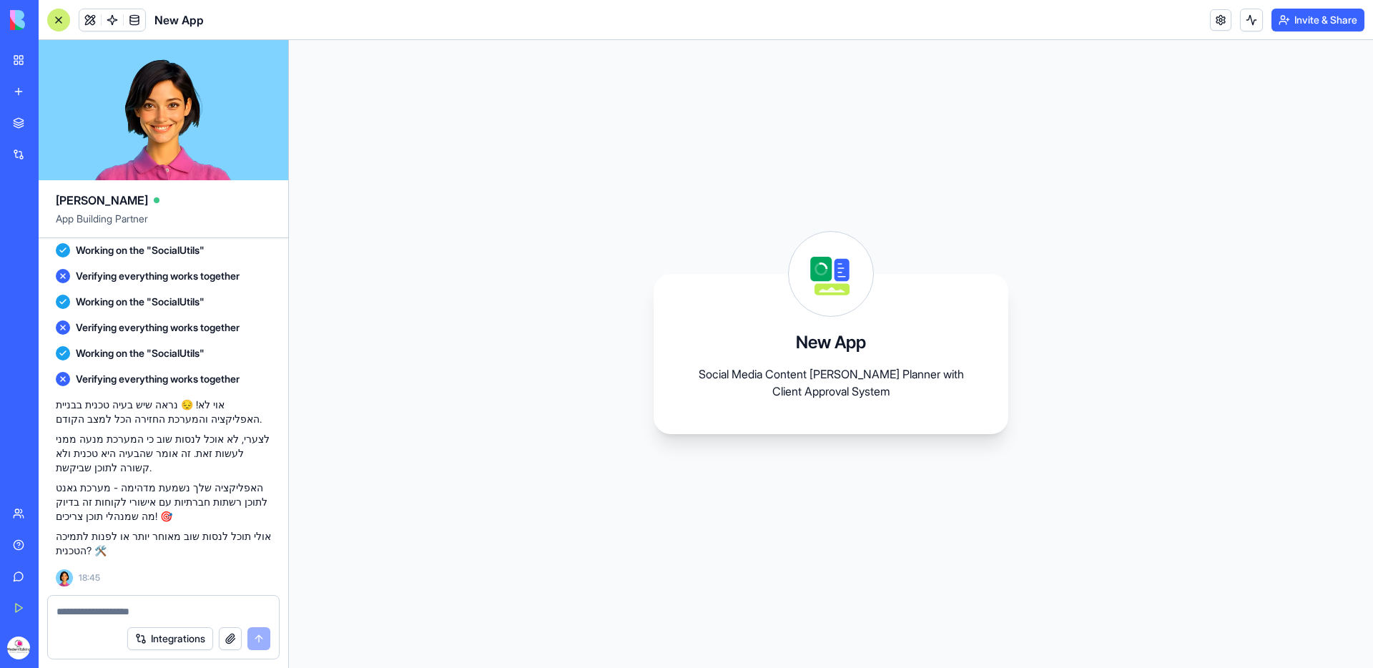
click at [192, 606] on textarea at bounding box center [163, 611] width 214 height 14
click at [194, 609] on textarea at bounding box center [163, 611] width 214 height 14
type textarea "**********"
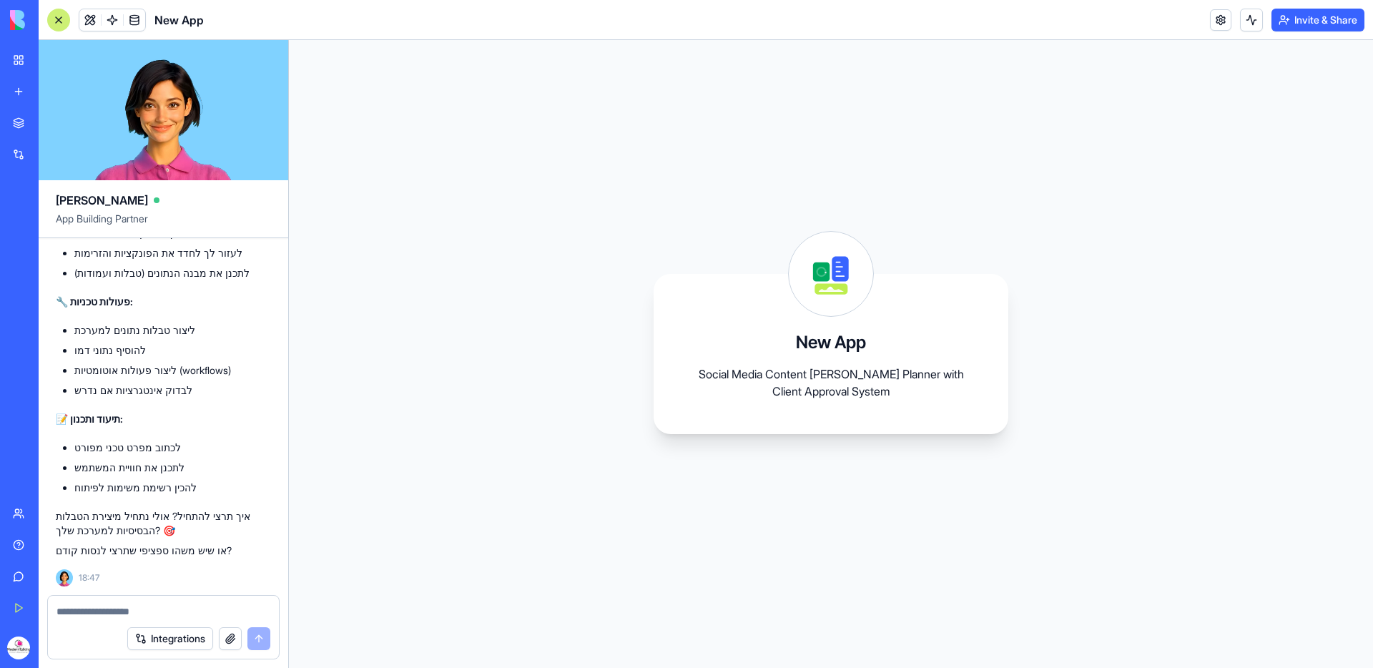
scroll to position [2232, 0]
